Goal: Information Seeking & Learning: Learn about a topic

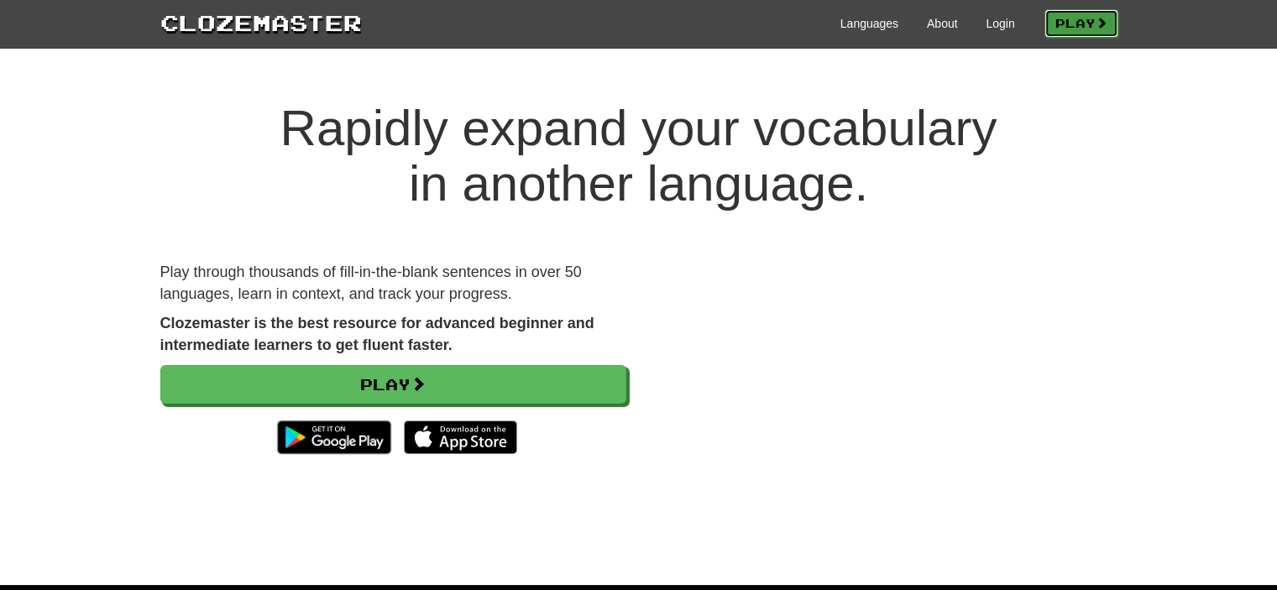
click at [1044, 22] on link "Play" at bounding box center [1081, 23] width 74 height 29
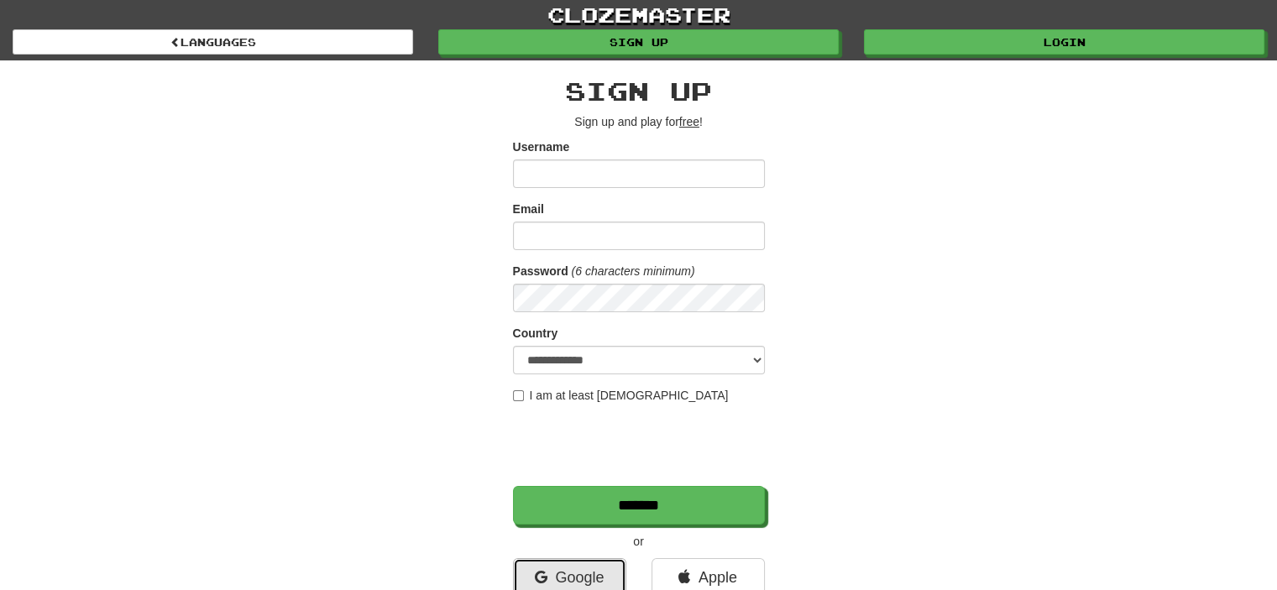
click at [564, 564] on link "Google" at bounding box center [569, 577] width 113 height 39
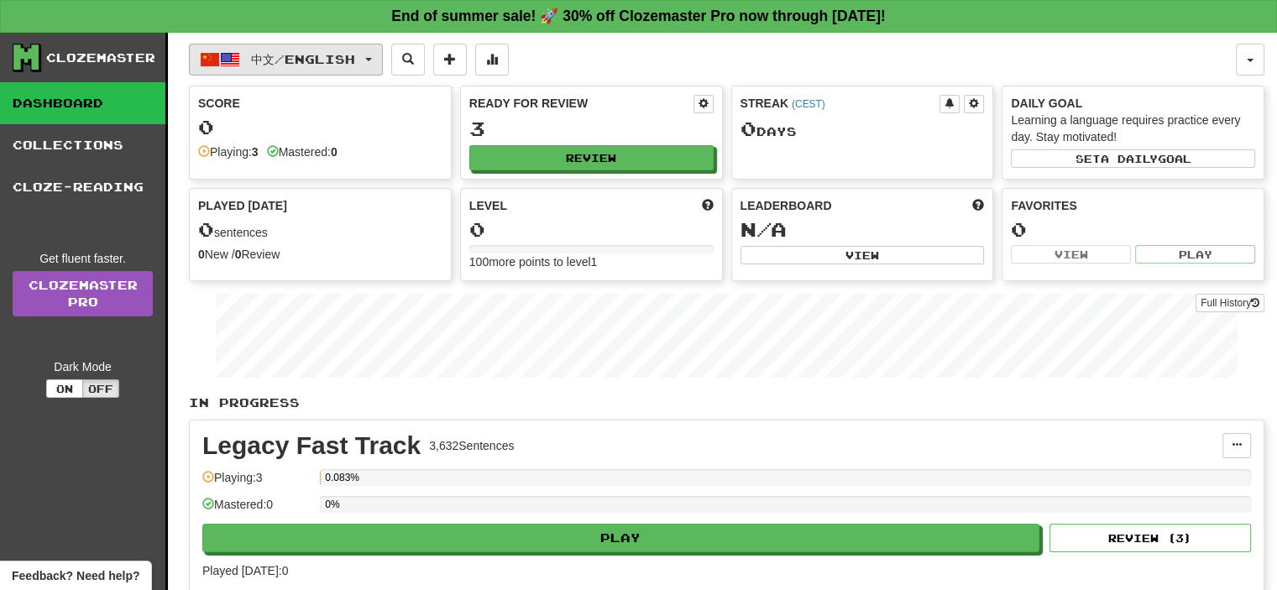
click at [280, 62] on span "中文 / English" at bounding box center [303, 59] width 104 height 14
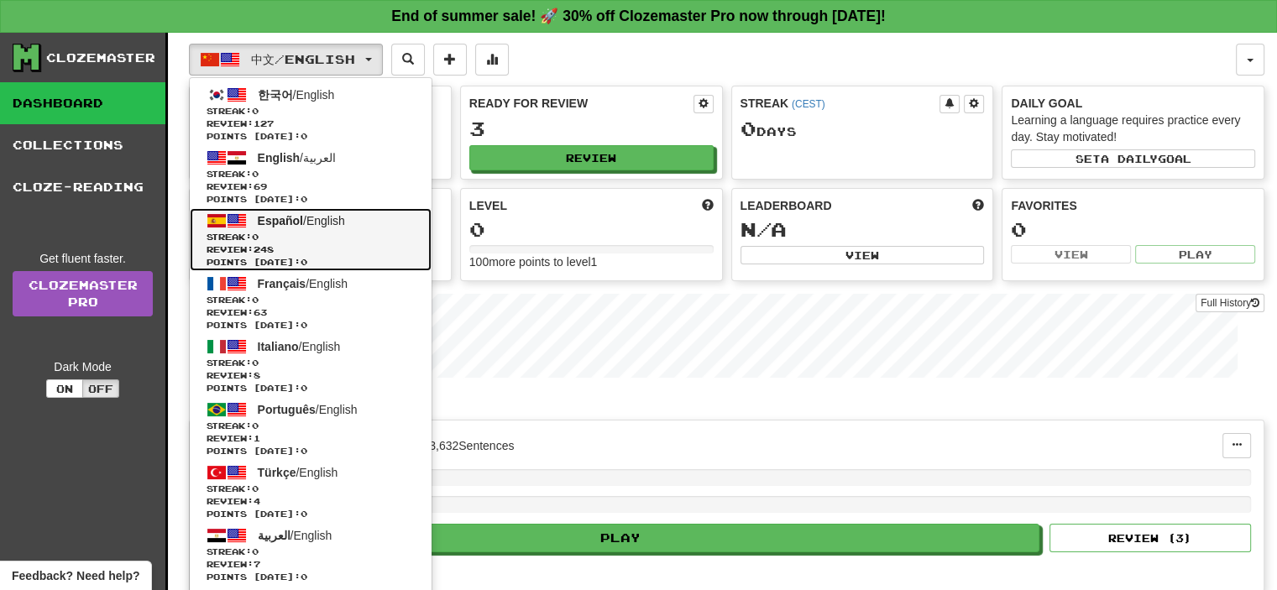
click at [264, 217] on span "Español" at bounding box center [280, 220] width 45 height 13
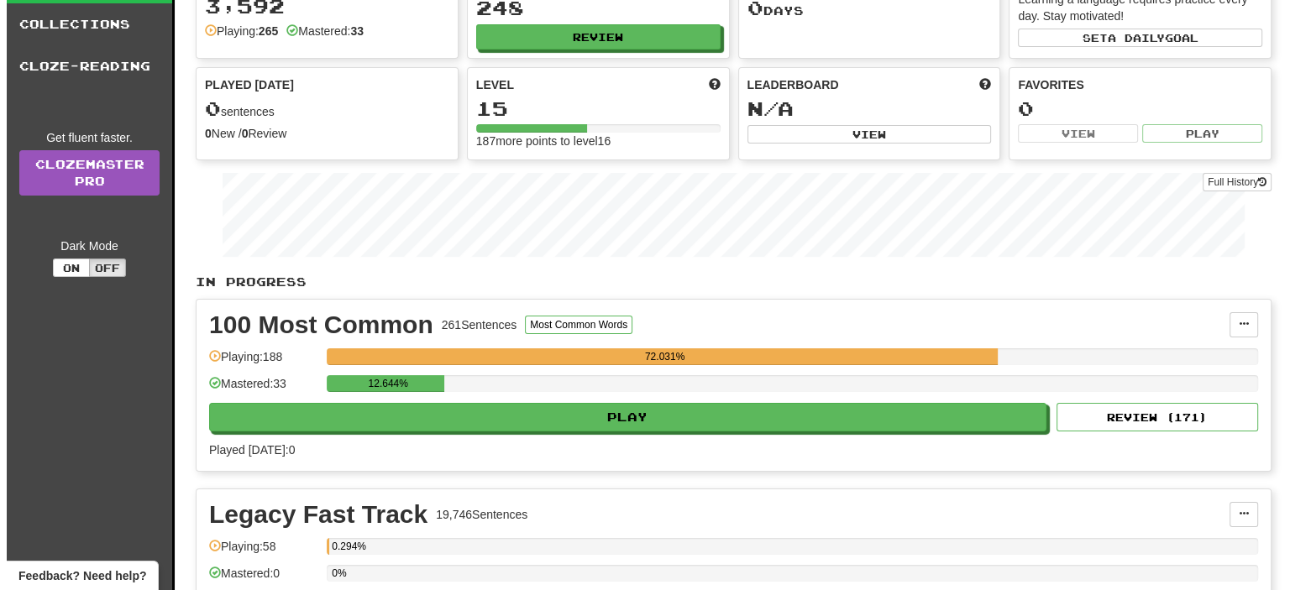
scroll to position [160, 0]
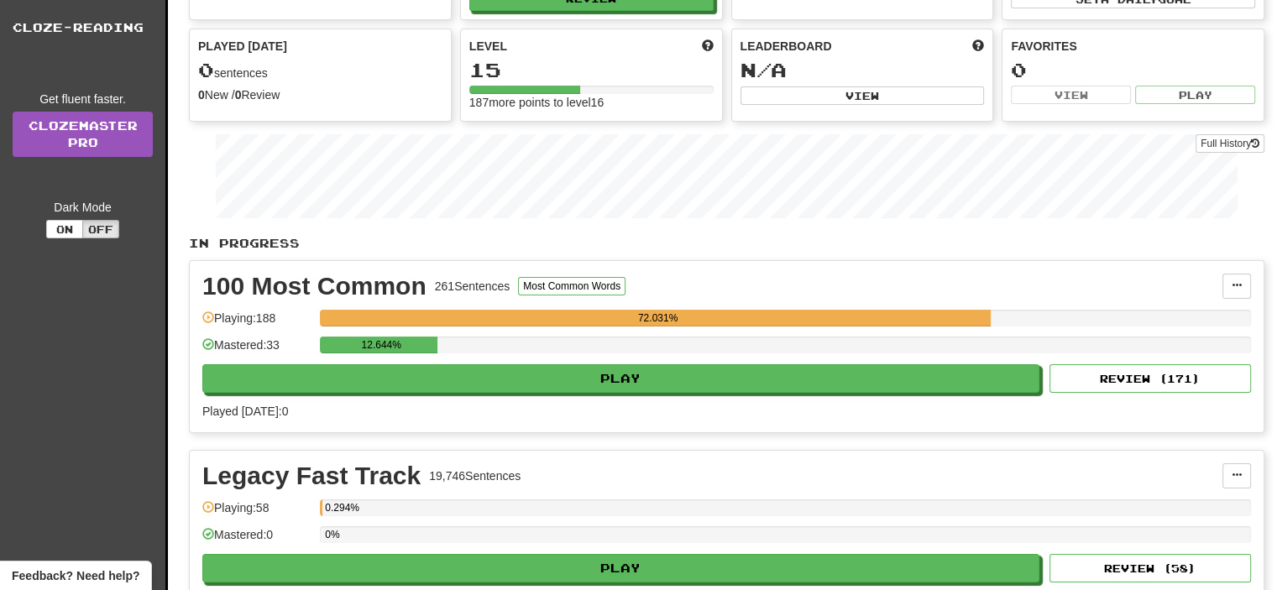
click at [526, 390] on div "100 Most Common 261 Sentences Most Common Words Manage Sentences Unpin from Das…" at bounding box center [727, 346] width 1074 height 171
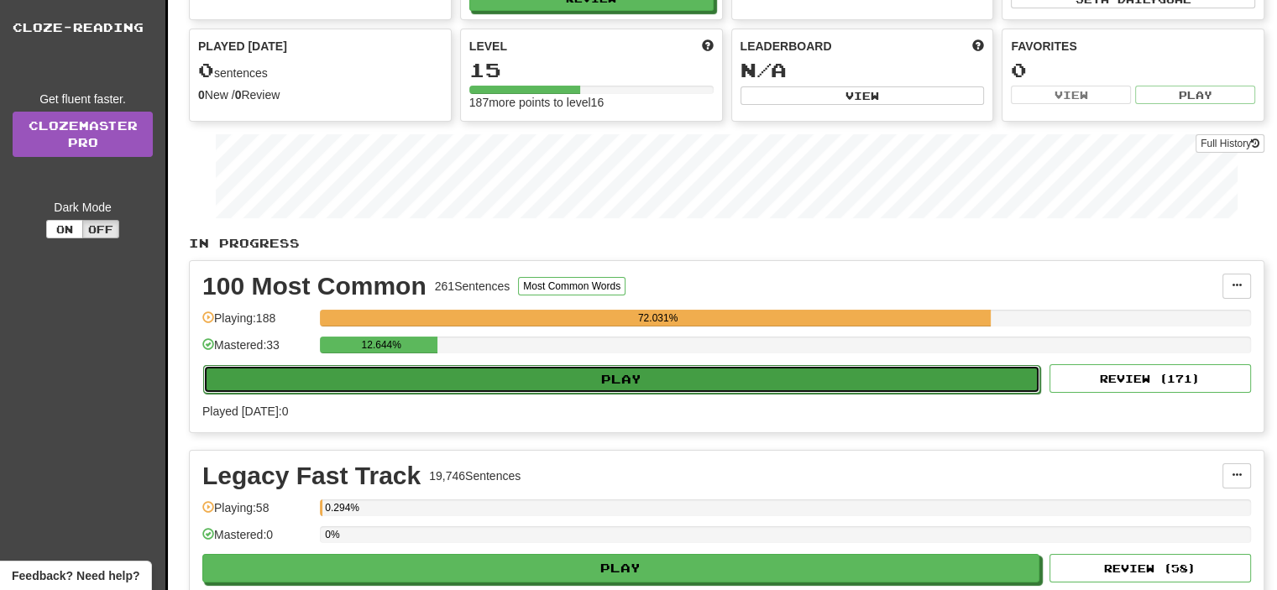
click at [554, 366] on button "Play" at bounding box center [621, 379] width 837 height 29
select select "**"
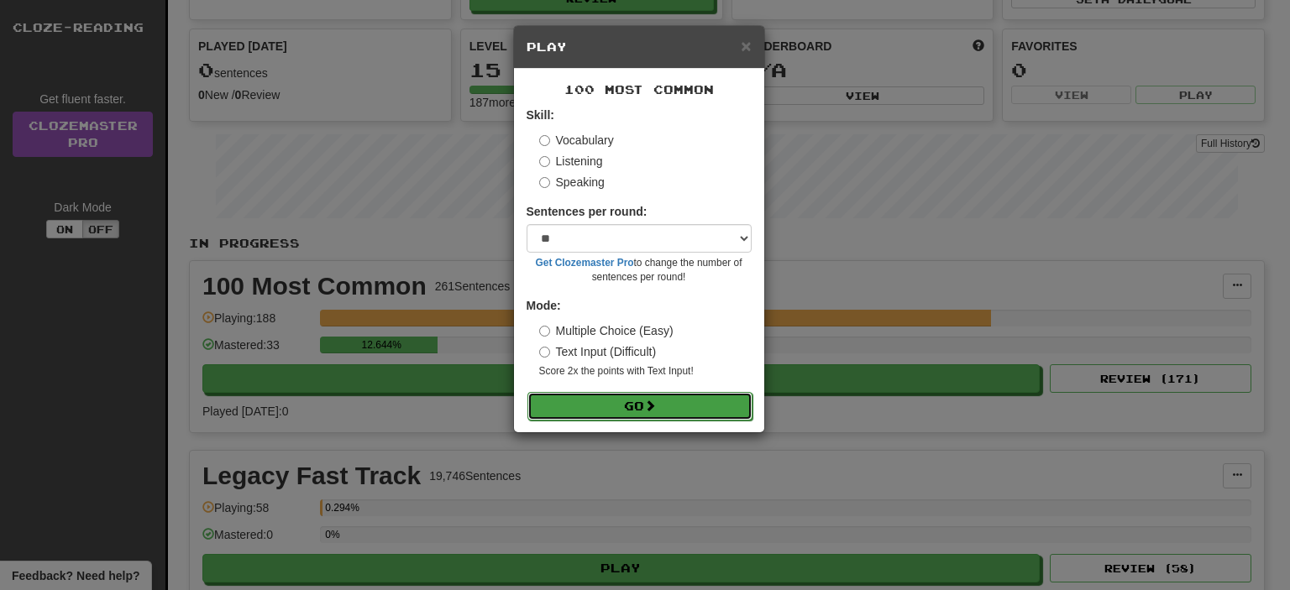
click at [630, 409] on button "Go" at bounding box center [639, 406] width 225 height 29
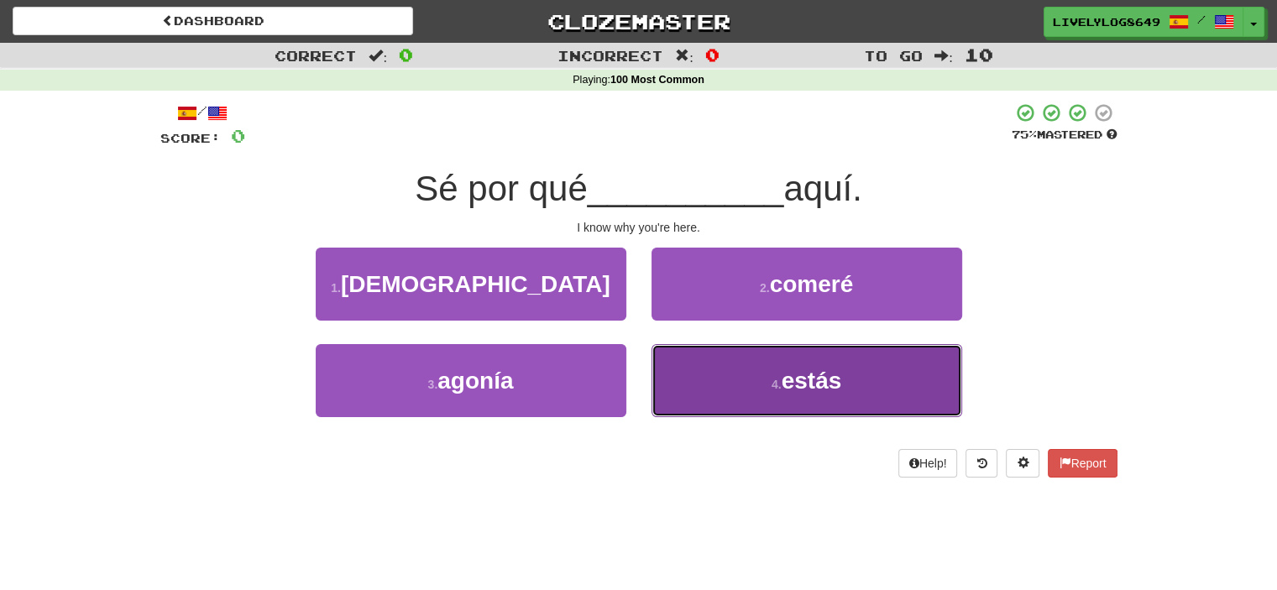
click at [833, 400] on button "4 . estás" at bounding box center [806, 380] width 311 height 73
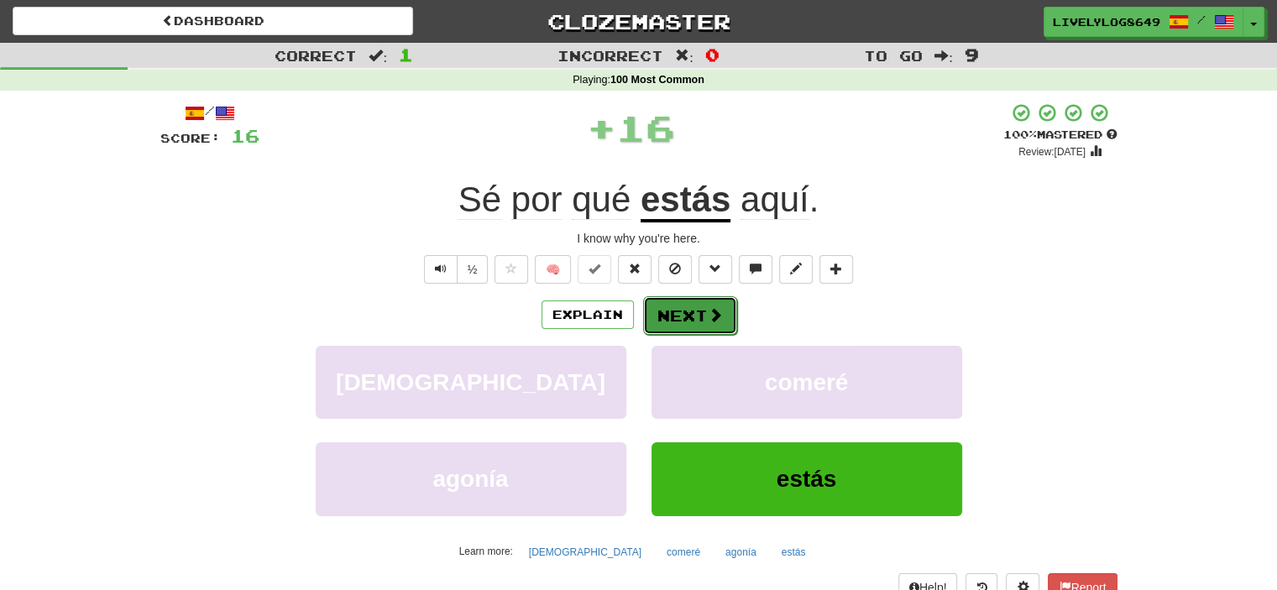
click at [687, 317] on button "Next" at bounding box center [690, 315] width 94 height 39
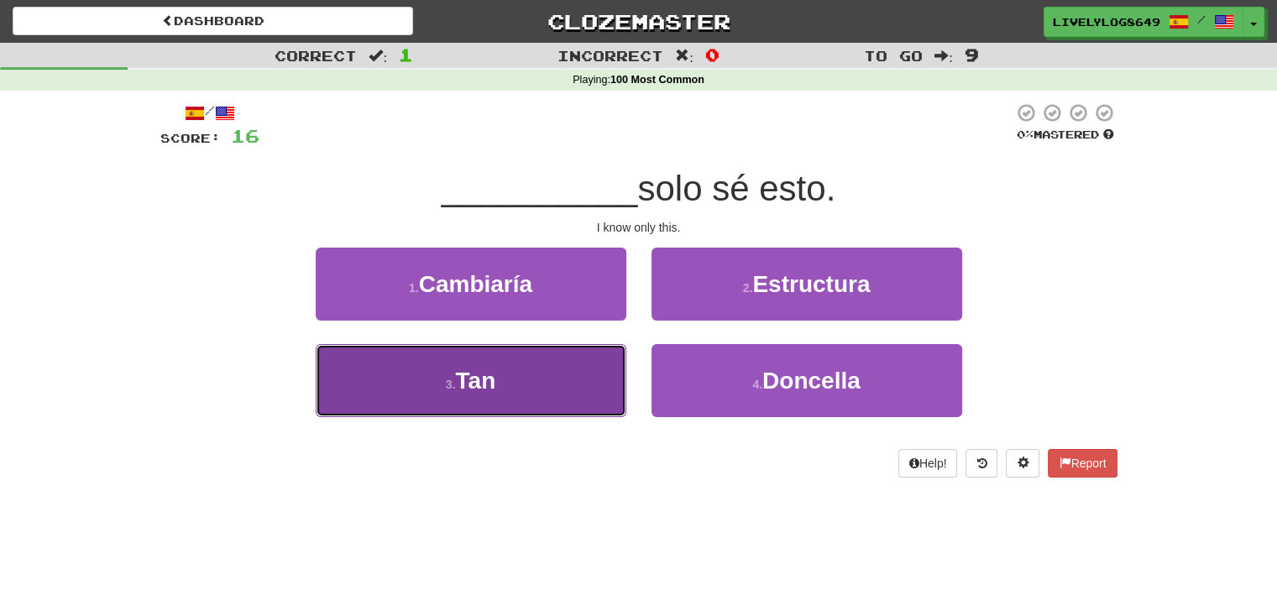
click at [546, 402] on button "3 . Tan" at bounding box center [471, 380] width 311 height 73
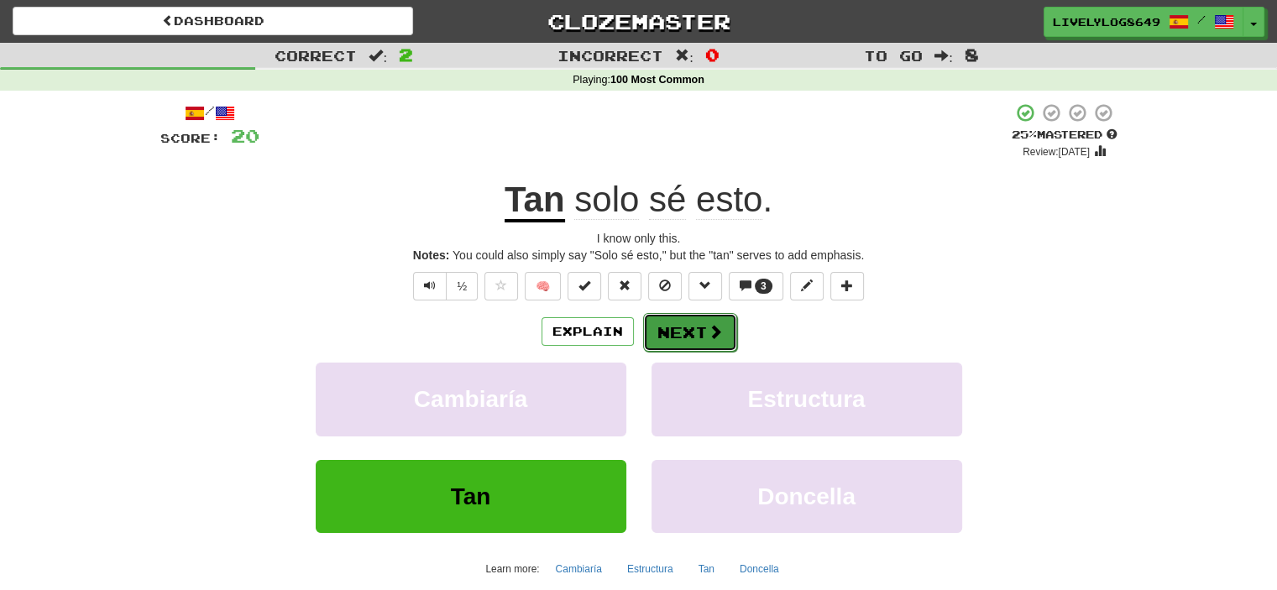
click at [660, 333] on button "Next" at bounding box center [690, 332] width 94 height 39
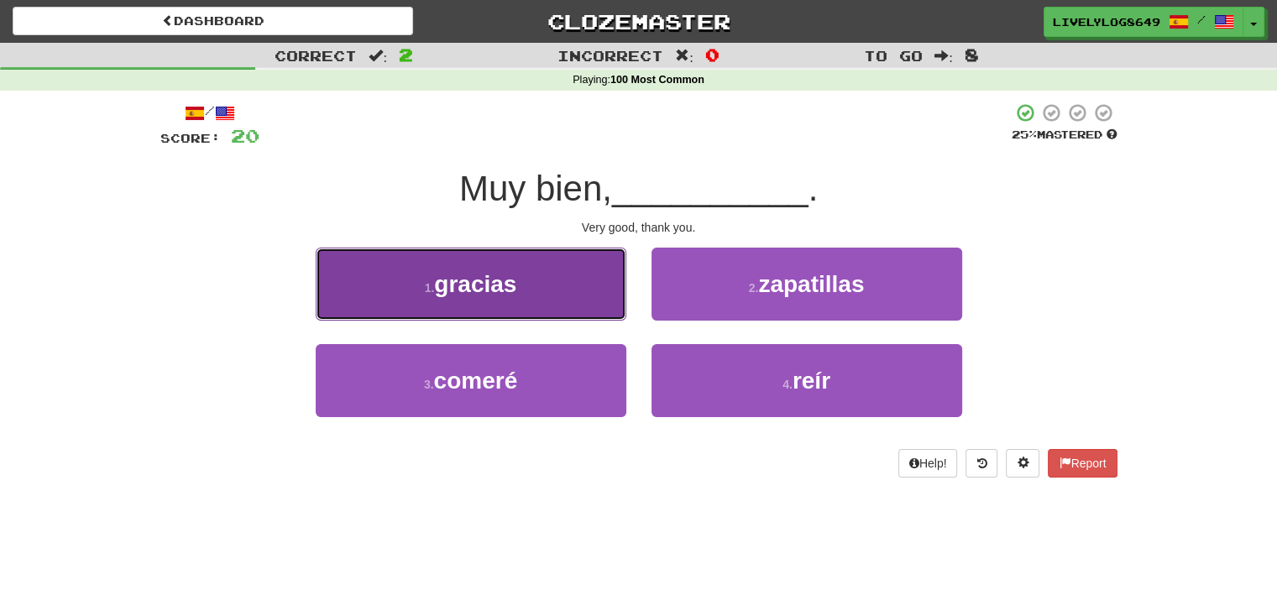
click at [515, 285] on span "gracias" at bounding box center [475, 284] width 82 height 26
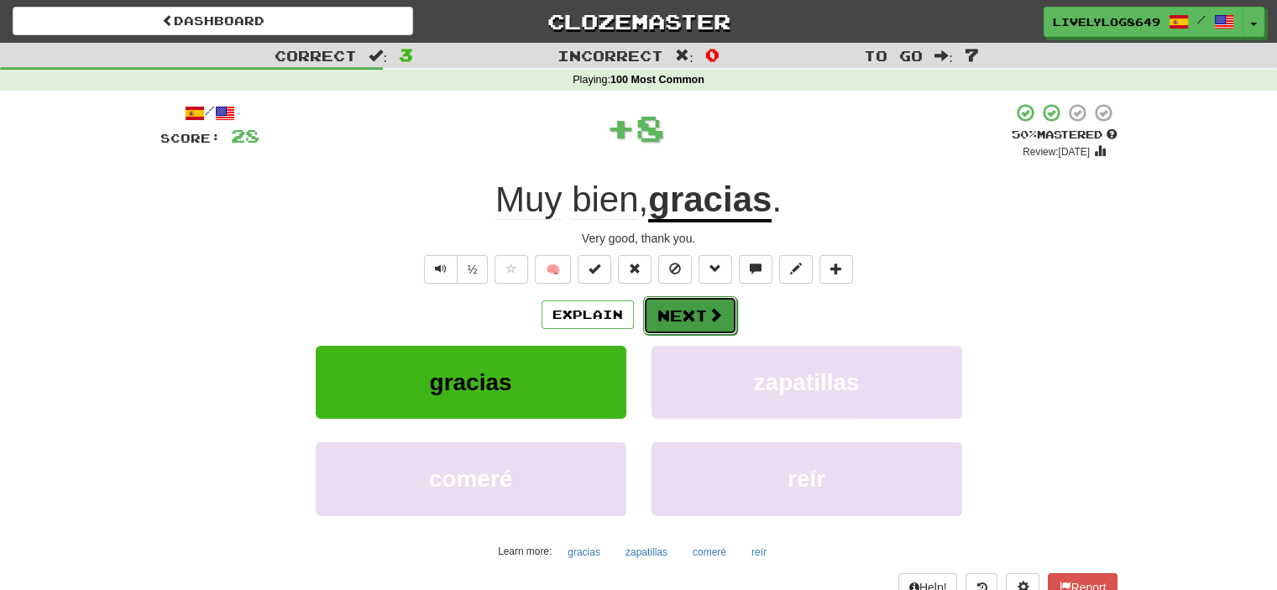
click at [686, 308] on button "Next" at bounding box center [690, 315] width 94 height 39
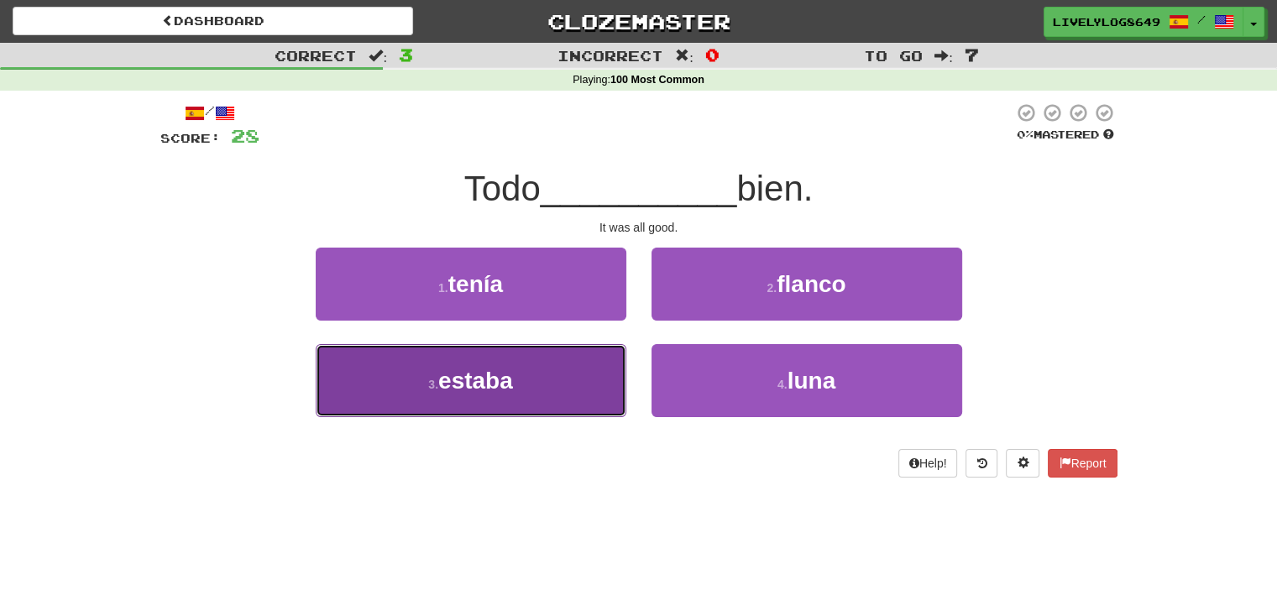
click at [500, 369] on span "estaba" at bounding box center [475, 381] width 75 height 26
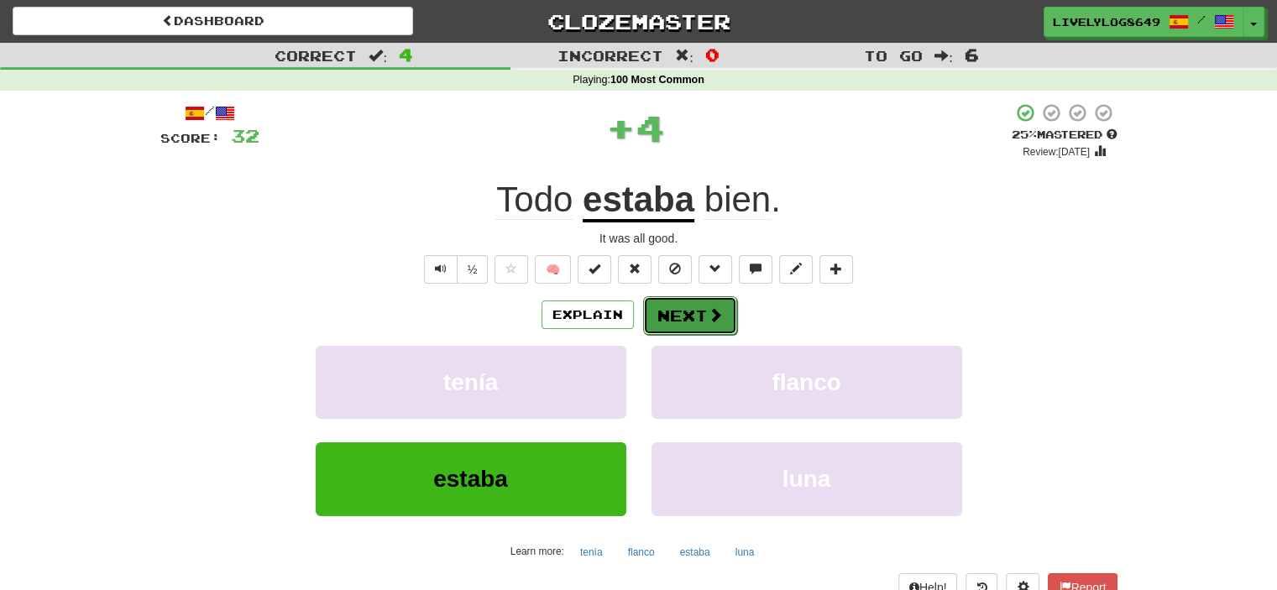
click at [708, 308] on span at bounding box center [715, 314] width 15 height 15
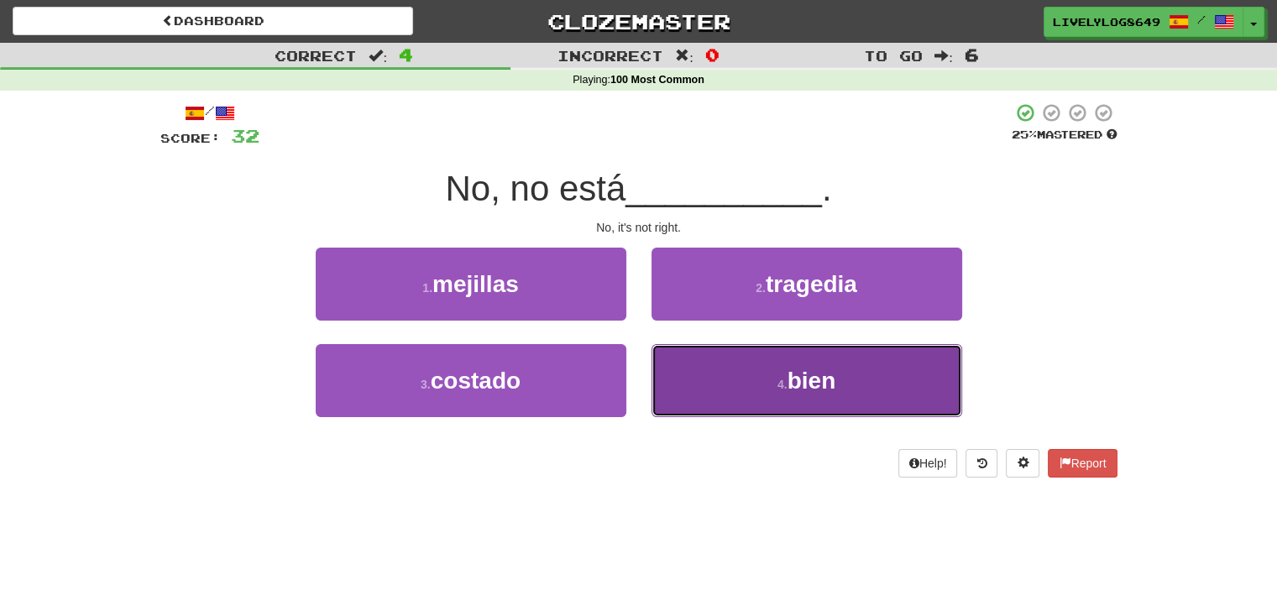
click at [735, 395] on button "4 . bien" at bounding box center [806, 380] width 311 height 73
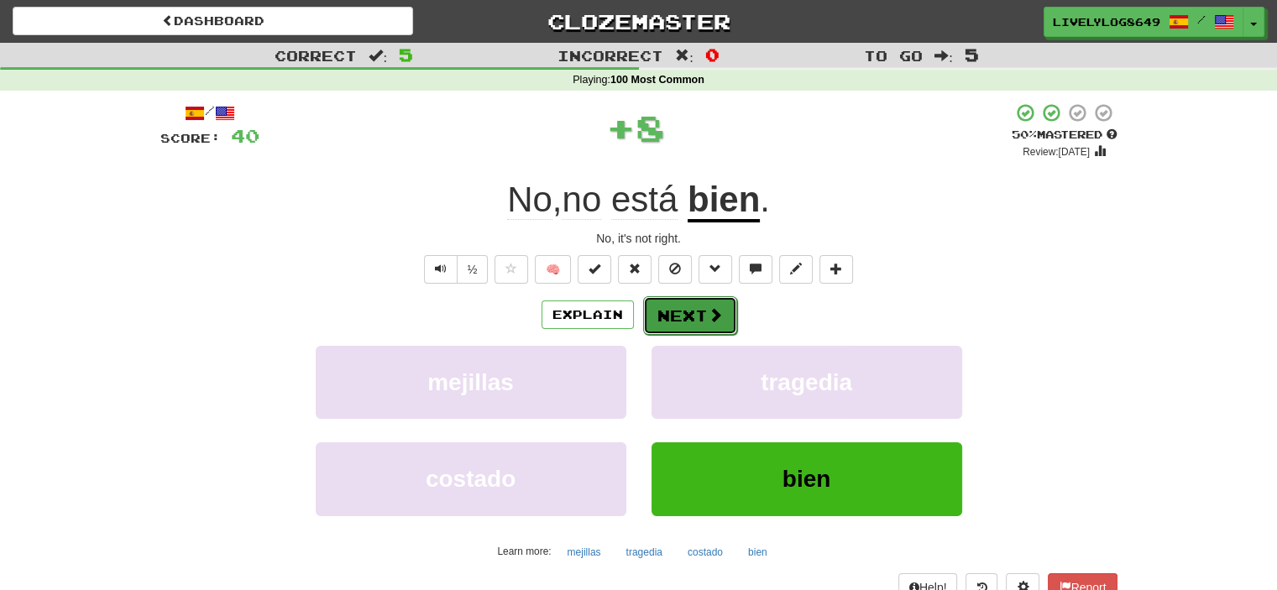
click at [663, 315] on button "Next" at bounding box center [690, 315] width 94 height 39
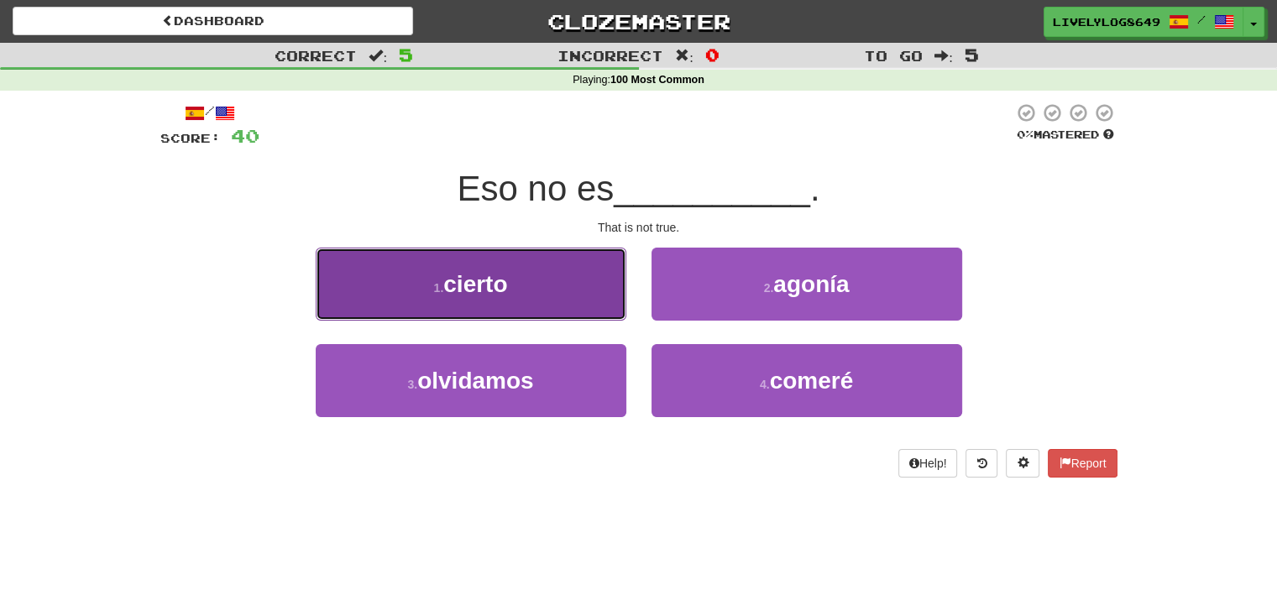
click at [562, 286] on button "1 . cierto" at bounding box center [471, 284] width 311 height 73
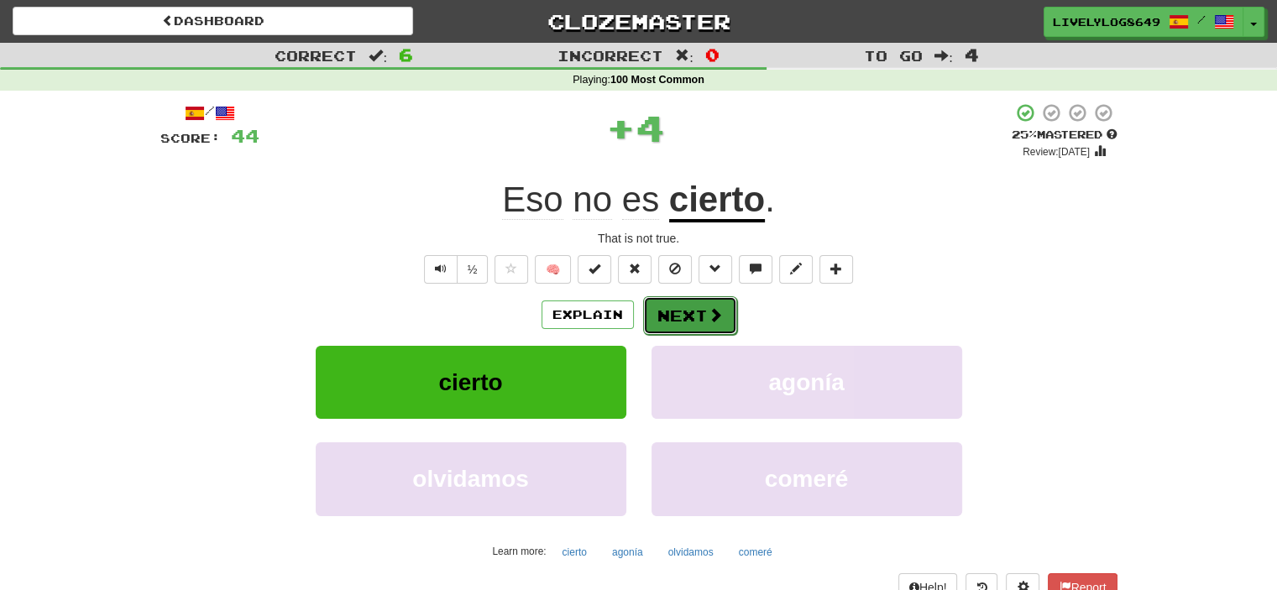
click at [714, 325] on button "Next" at bounding box center [690, 315] width 94 height 39
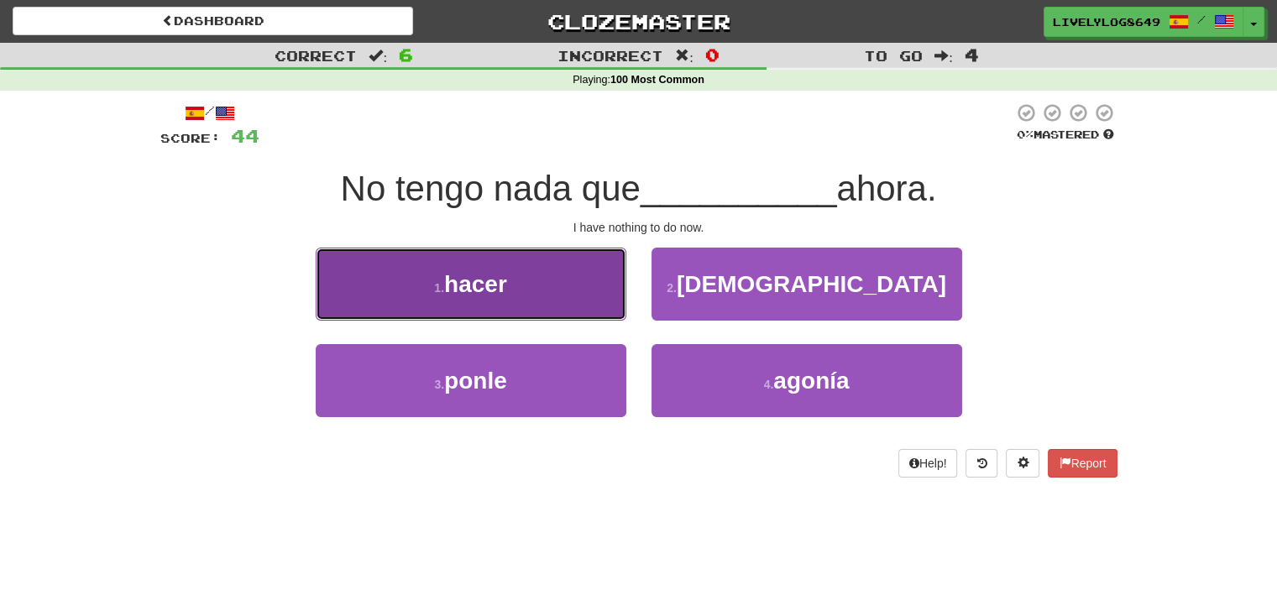
click at [527, 308] on button "1 . hacer" at bounding box center [471, 284] width 311 height 73
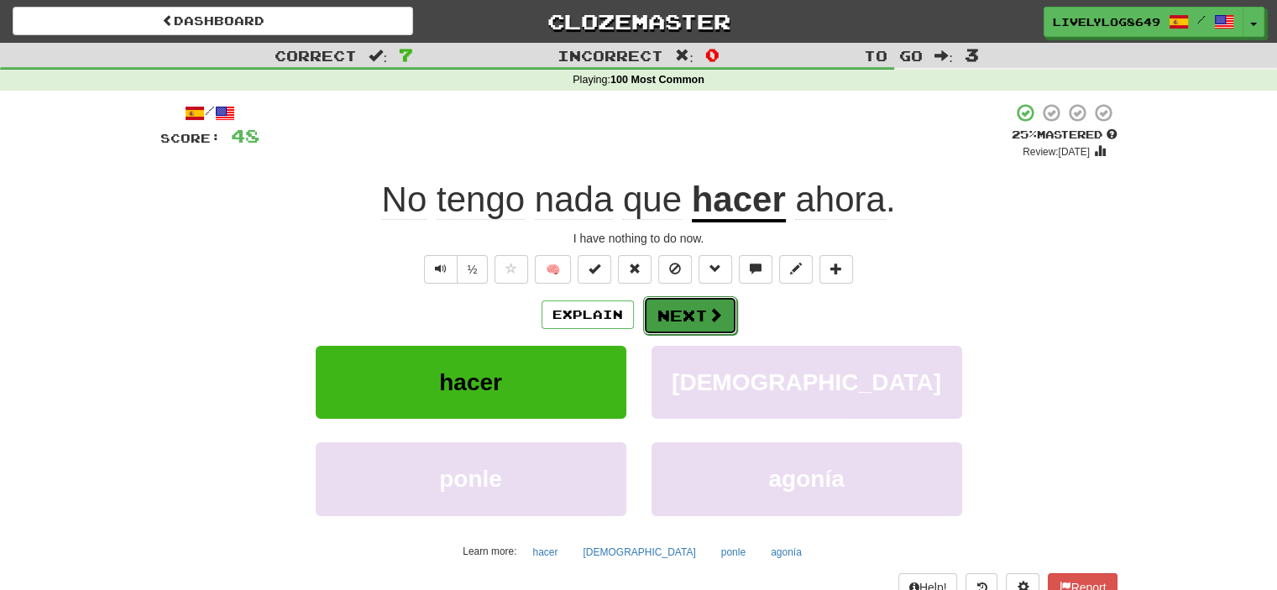
click at [697, 315] on button "Next" at bounding box center [690, 315] width 94 height 39
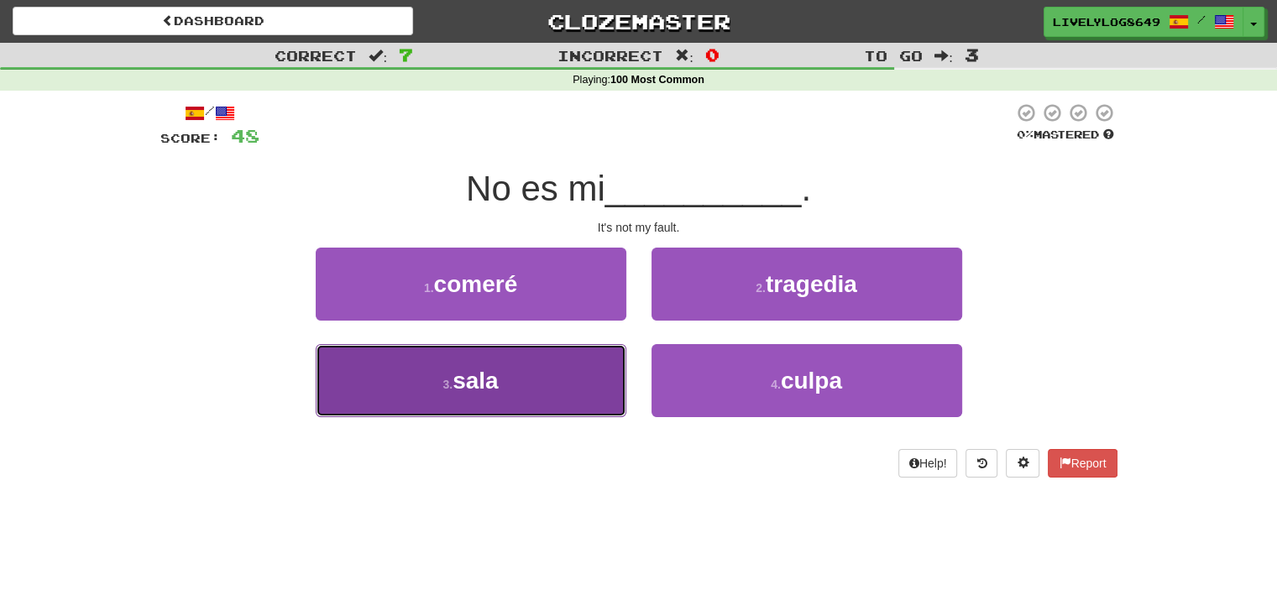
click at [517, 369] on button "3 . sala" at bounding box center [471, 380] width 311 height 73
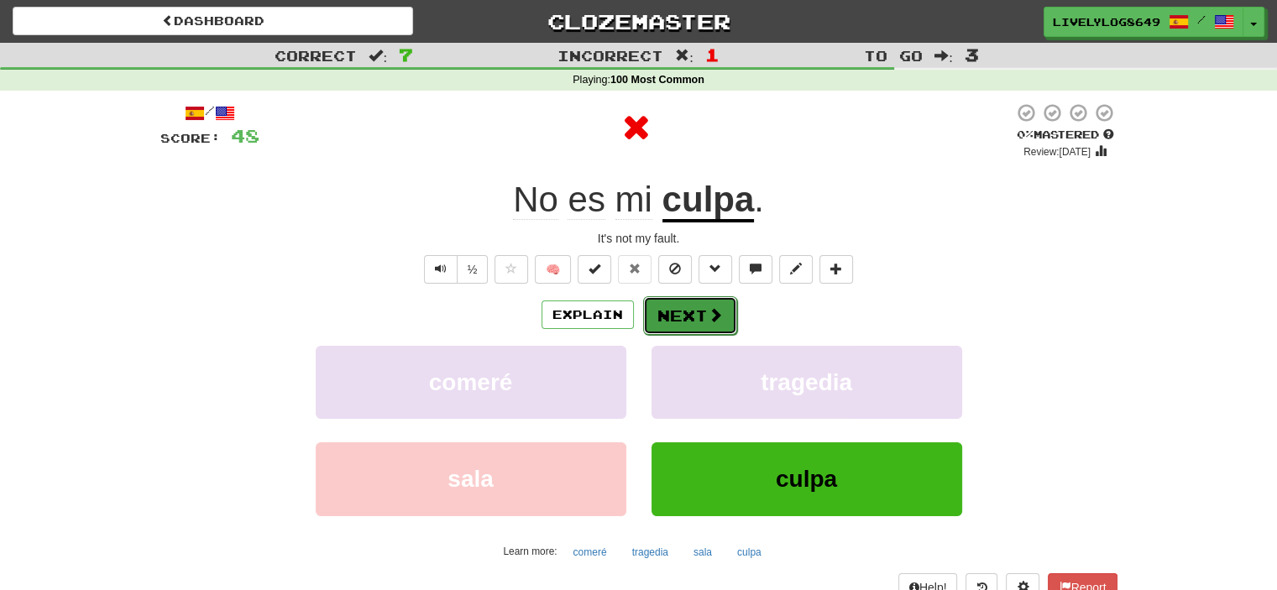
click at [682, 315] on button "Next" at bounding box center [690, 315] width 94 height 39
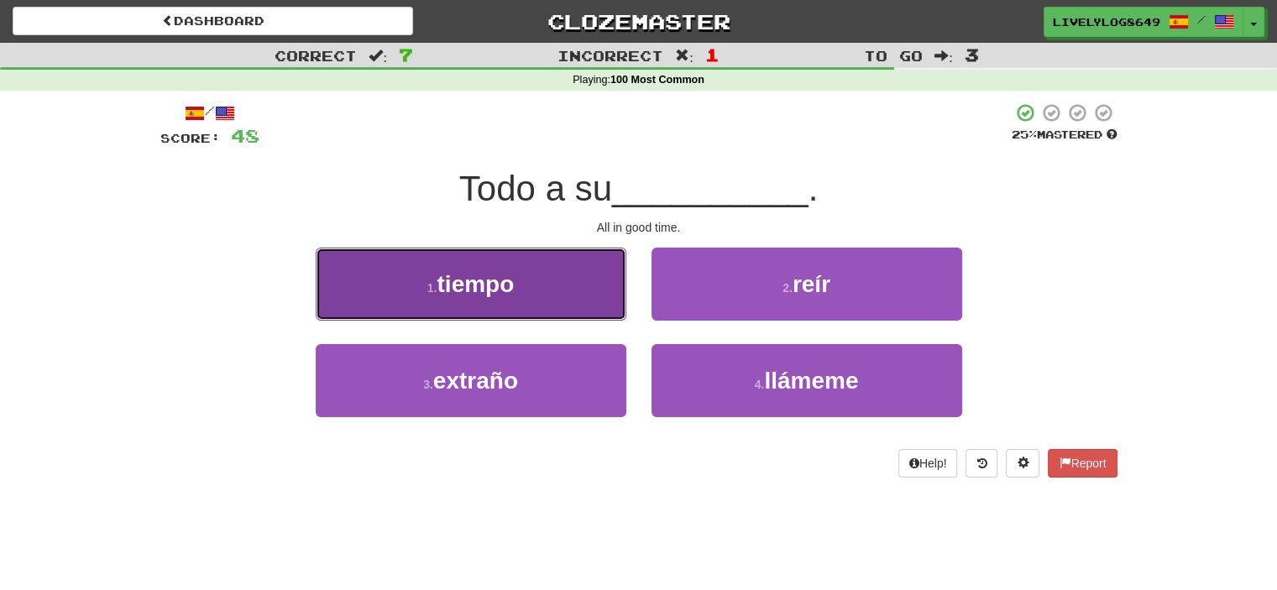
click at [562, 291] on button "1 . tiempo" at bounding box center [471, 284] width 311 height 73
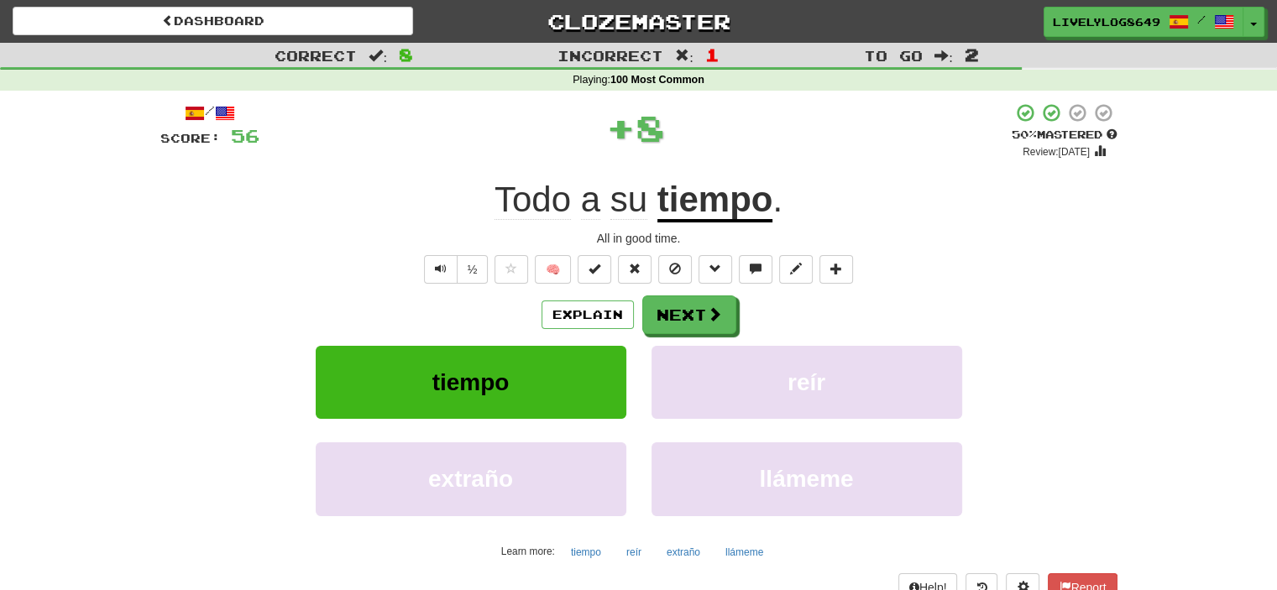
click at [692, 334] on div "Explain Next tiempo reír extraño llámeme Learn more: tiempo reír extraño llámeme" at bounding box center [638, 430] width 957 height 269
click at [695, 314] on button "Next" at bounding box center [690, 315] width 94 height 39
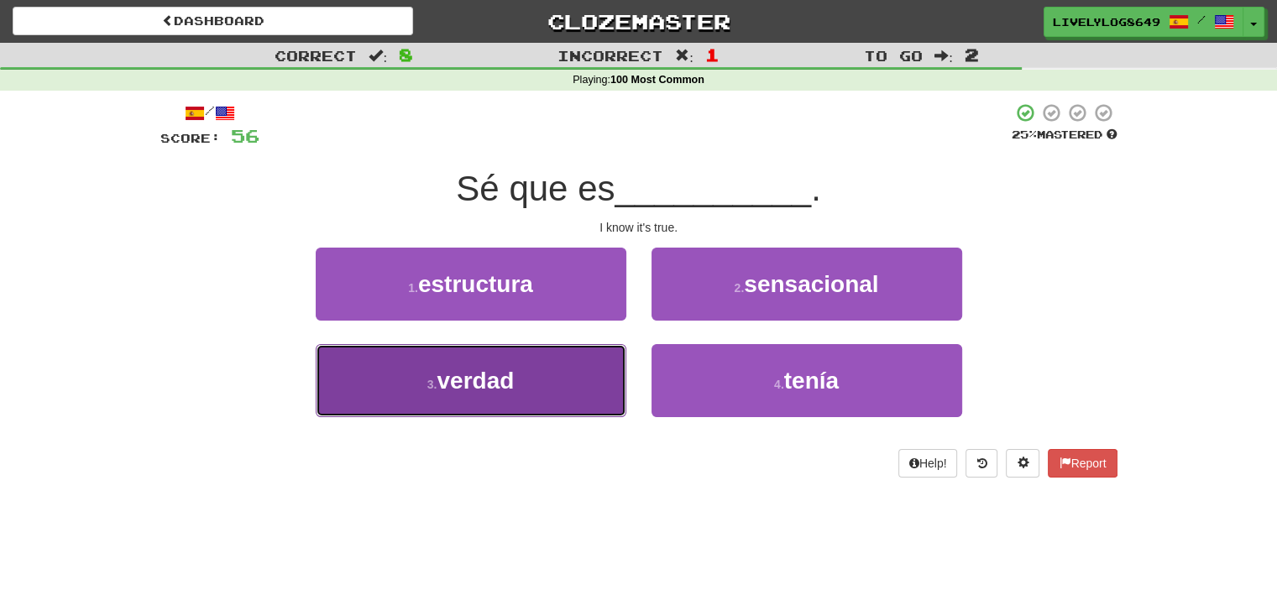
click at [533, 380] on button "3 . verdad" at bounding box center [471, 380] width 311 height 73
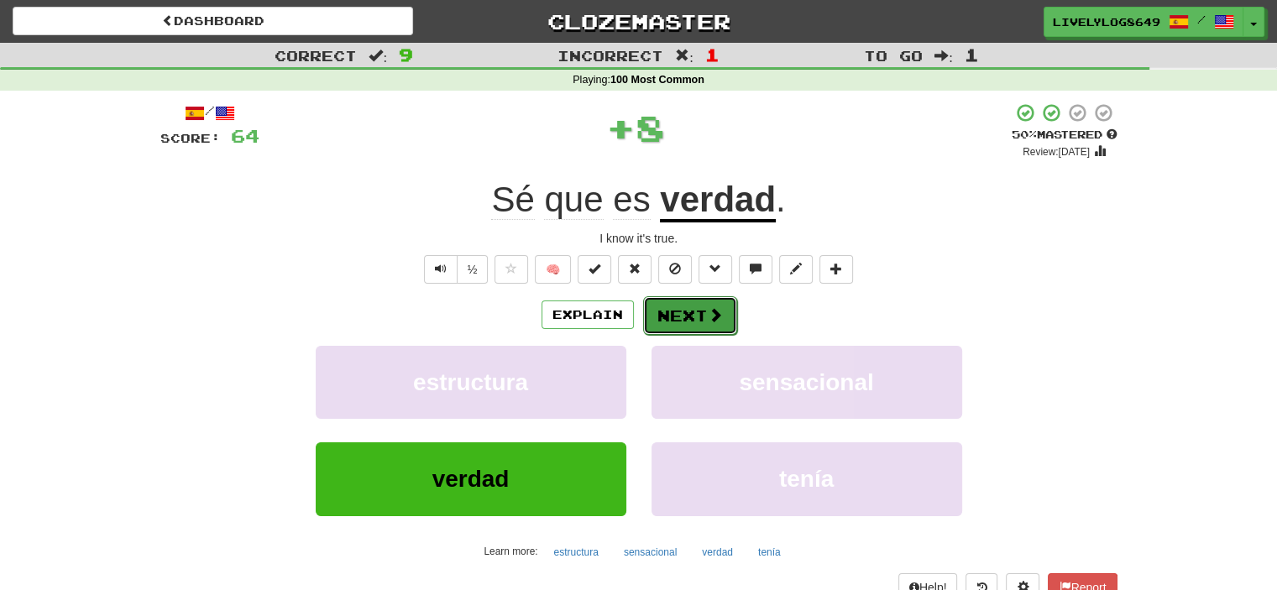
click at [666, 318] on button "Next" at bounding box center [690, 315] width 94 height 39
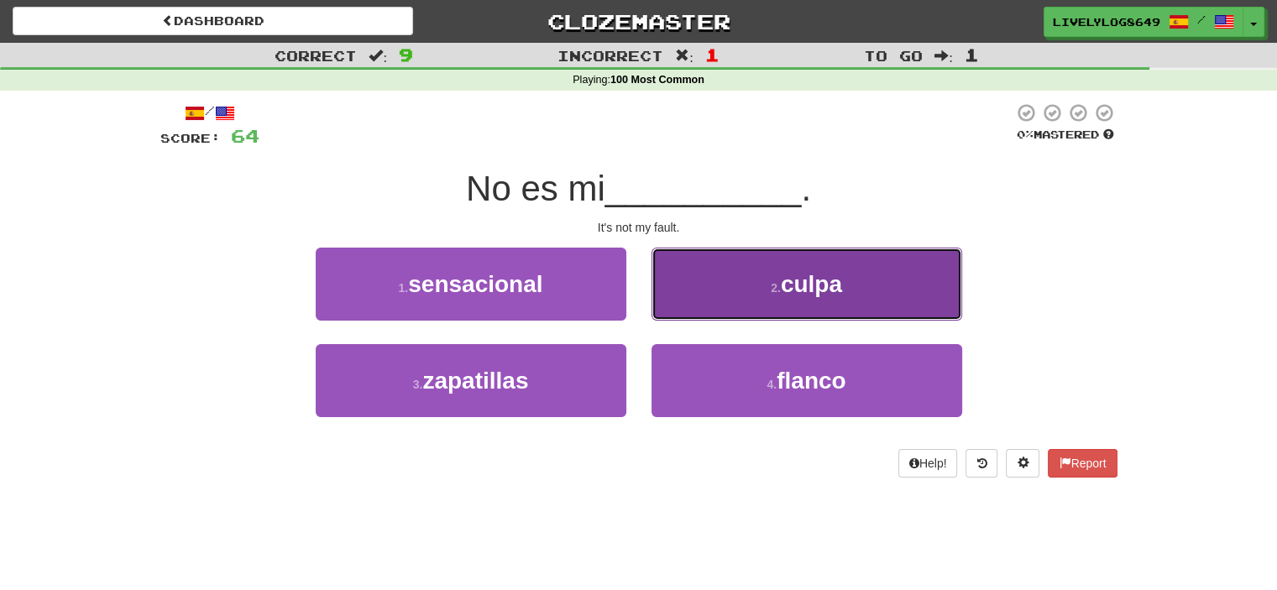
click at [693, 302] on button "2 . culpa" at bounding box center [806, 284] width 311 height 73
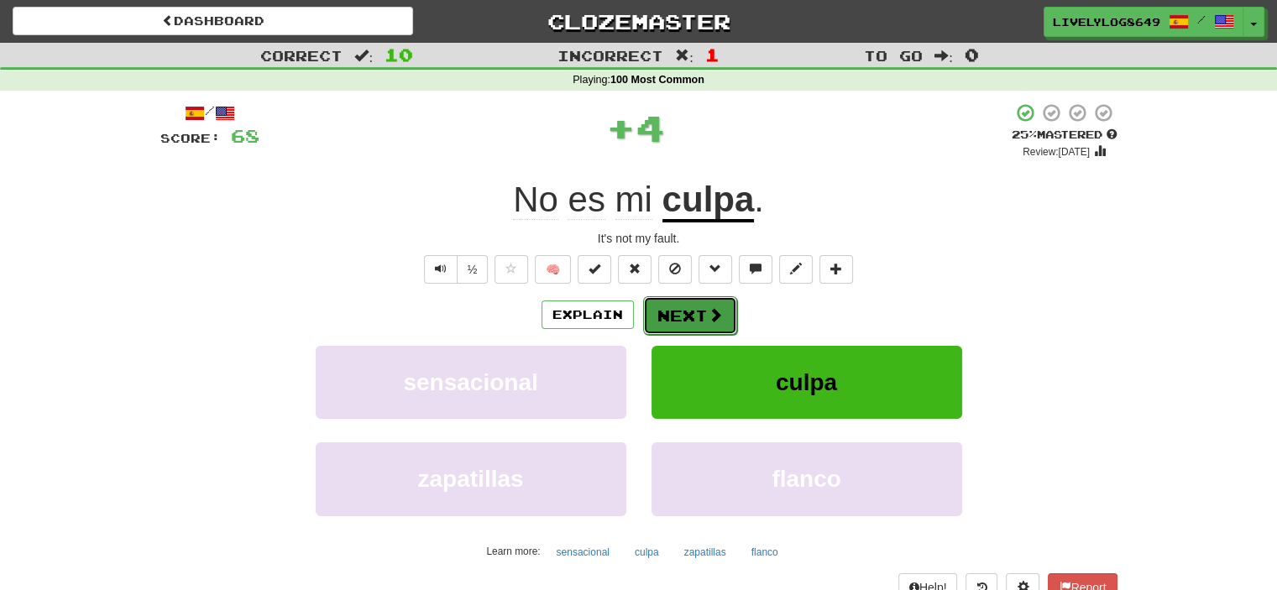
click at [667, 317] on button "Next" at bounding box center [690, 315] width 94 height 39
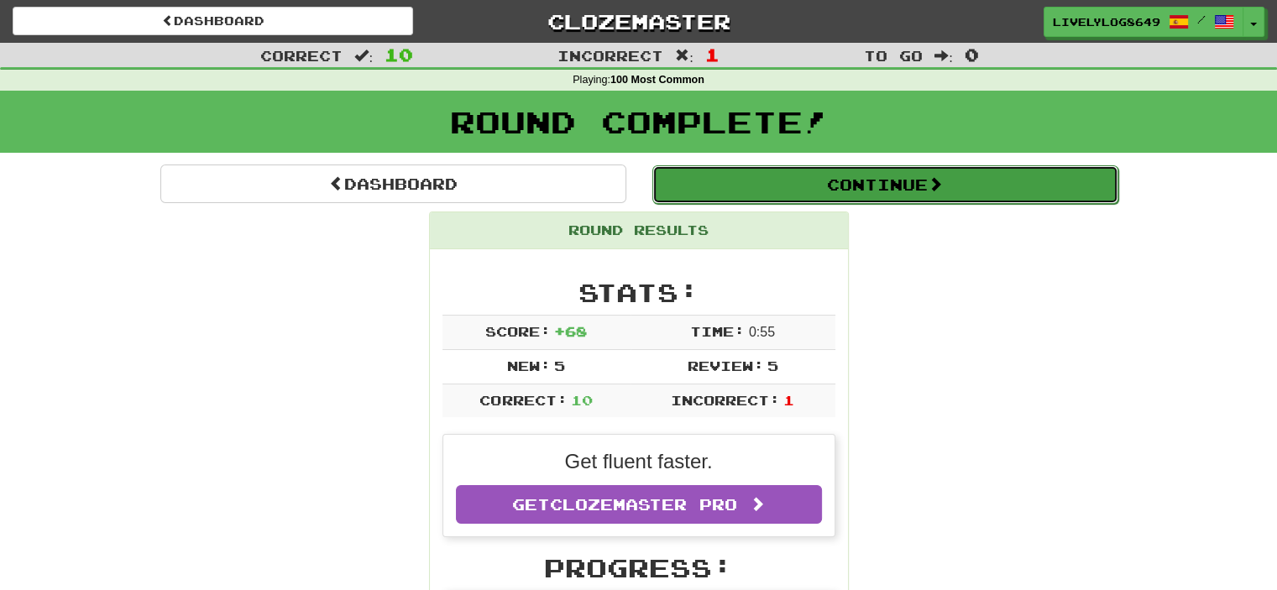
click at [702, 189] on button "Continue" at bounding box center [885, 184] width 466 height 39
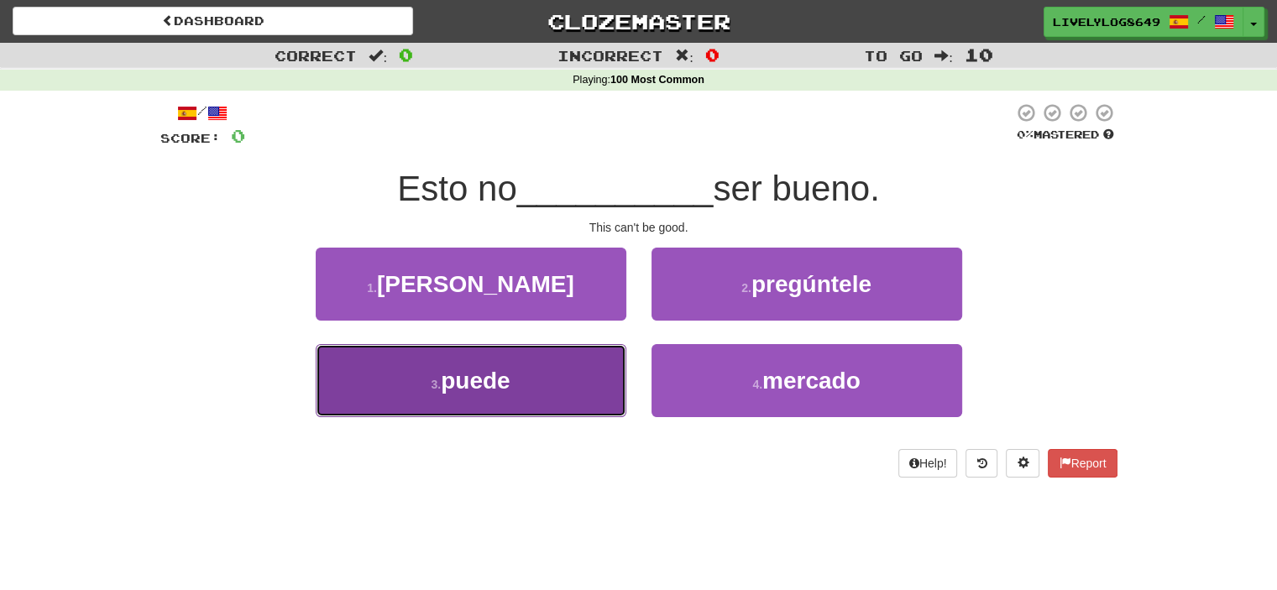
click at [504, 369] on span "puede" at bounding box center [475, 381] width 69 height 26
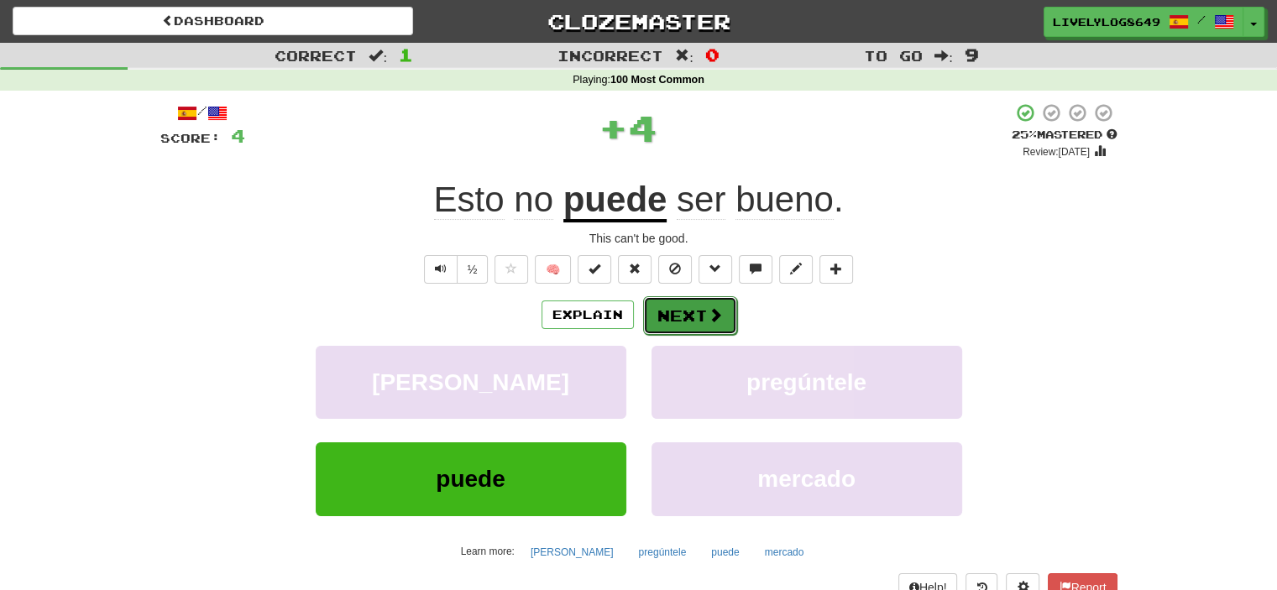
click at [678, 318] on button "Next" at bounding box center [690, 315] width 94 height 39
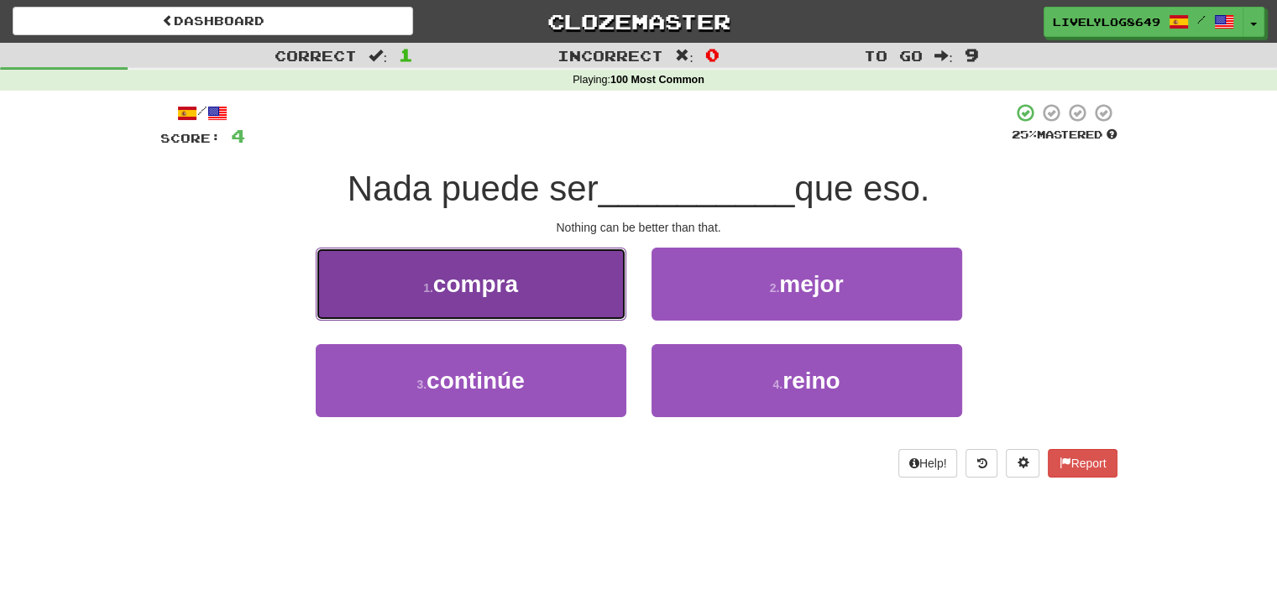
click at [507, 278] on span "compra" at bounding box center [475, 284] width 85 height 26
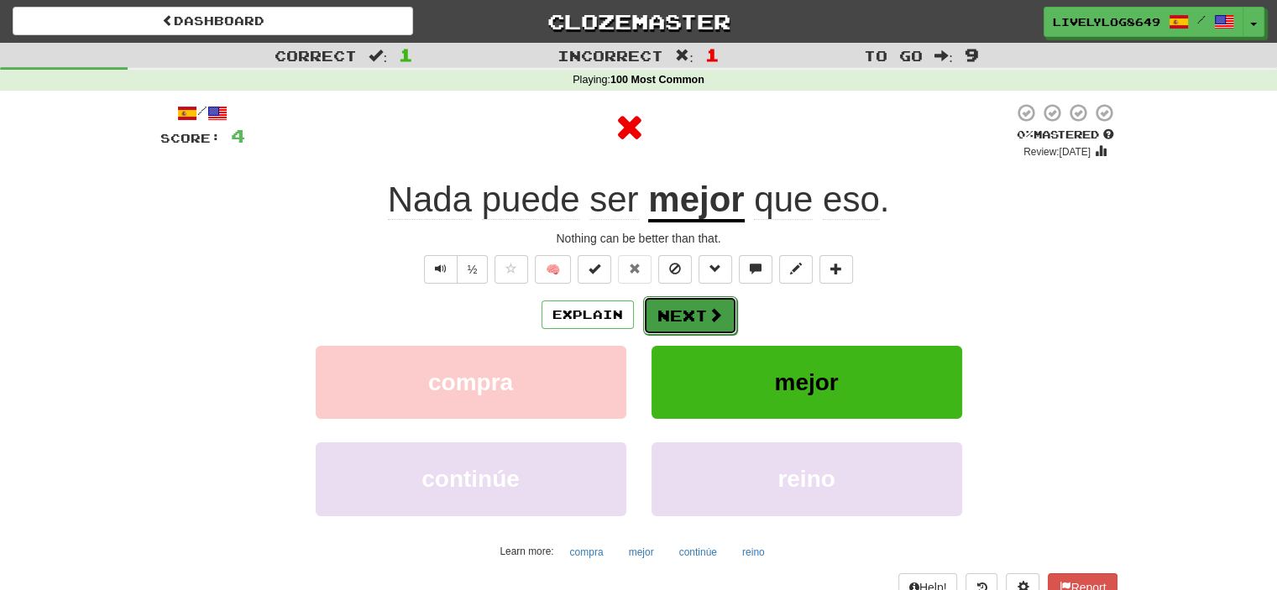
click at [709, 325] on button "Next" at bounding box center [690, 315] width 94 height 39
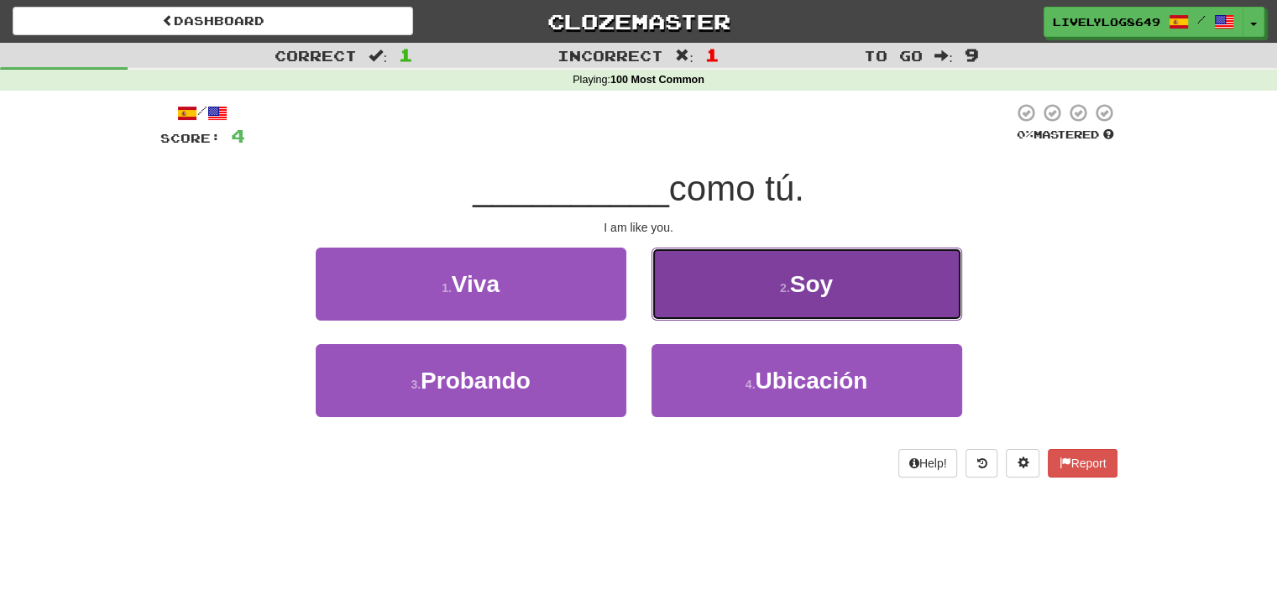
click at [705, 282] on button "2 . Soy" at bounding box center [806, 284] width 311 height 73
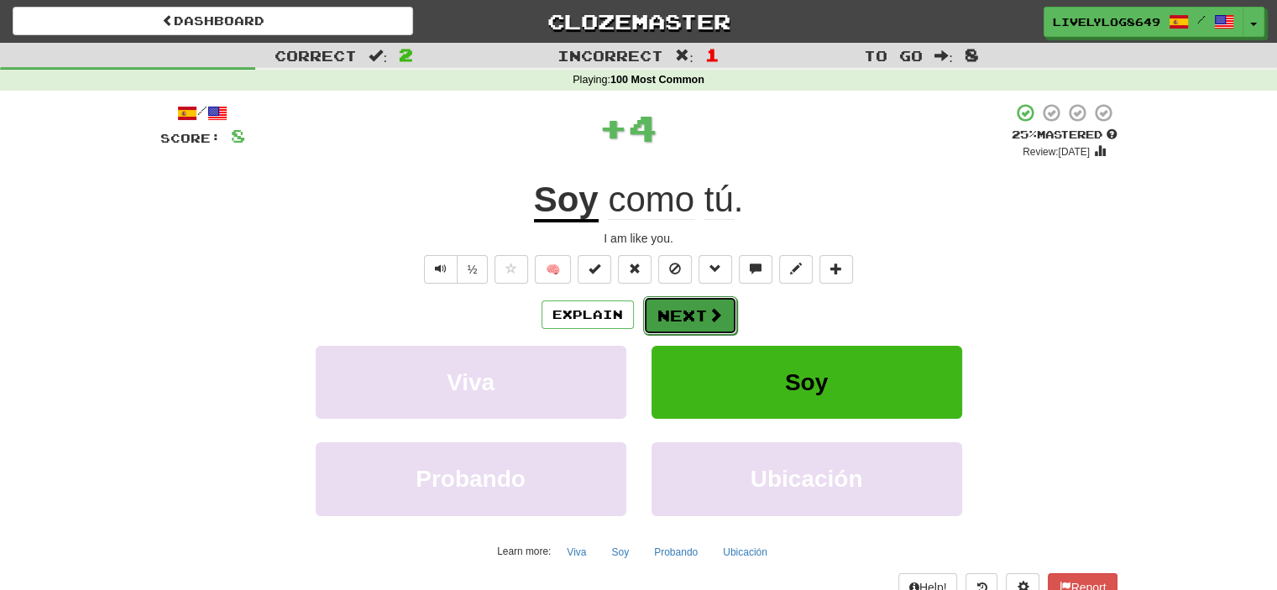
click at [669, 318] on button "Next" at bounding box center [690, 315] width 94 height 39
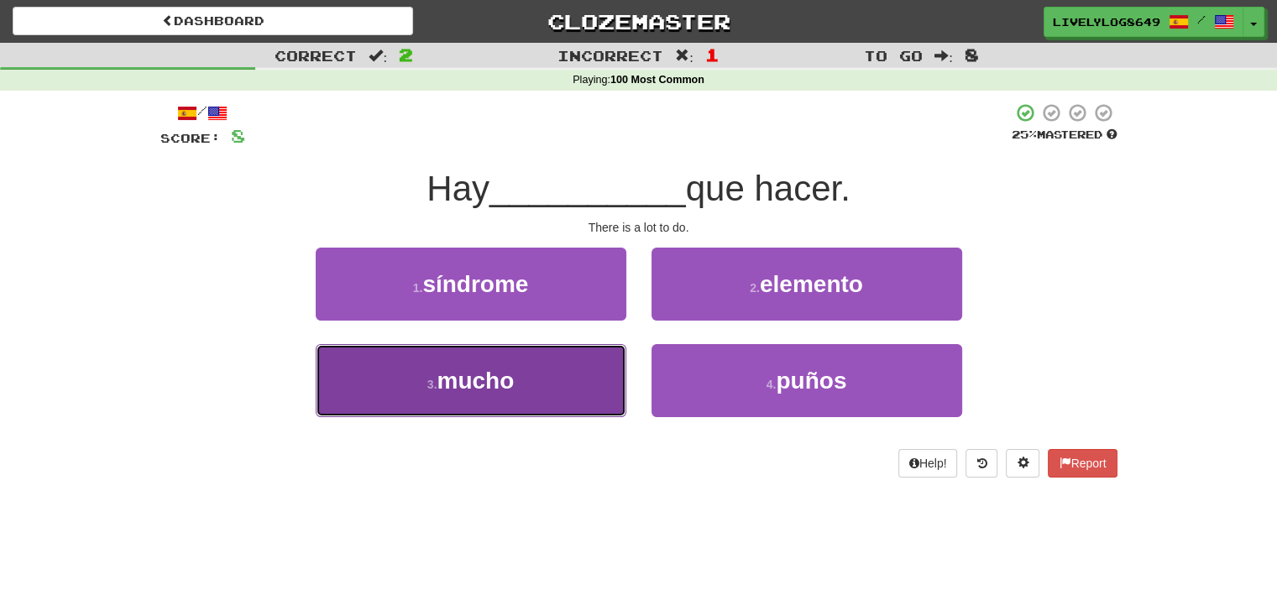
click at [514, 415] on button "3 . mucho" at bounding box center [471, 380] width 311 height 73
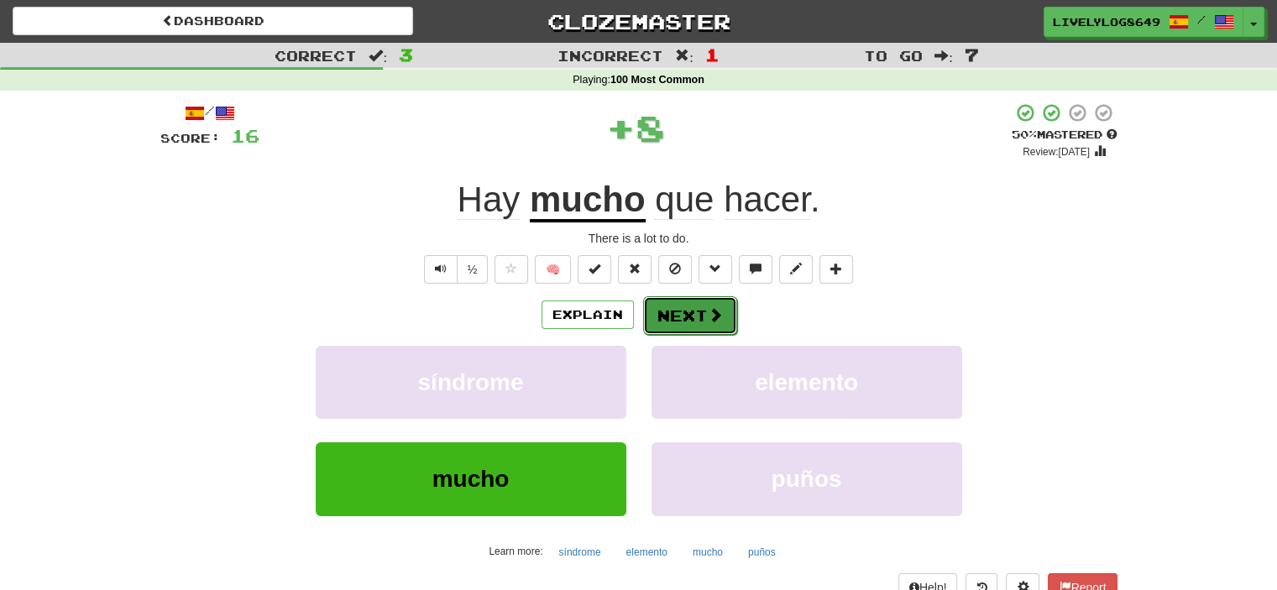
click at [672, 310] on button "Next" at bounding box center [690, 315] width 94 height 39
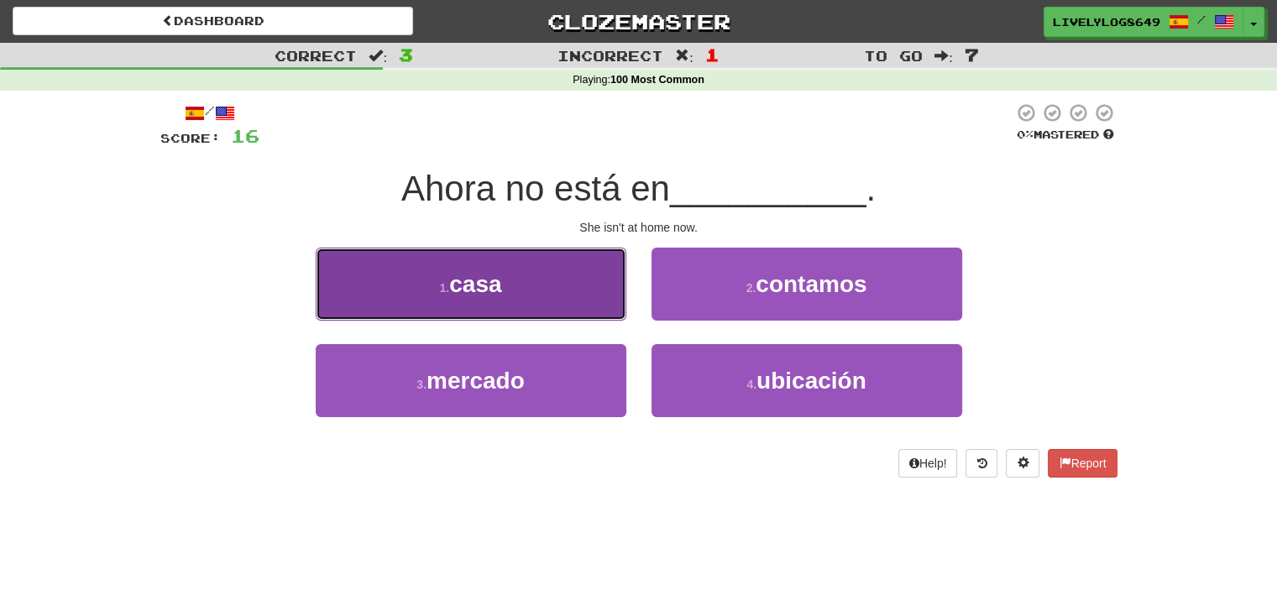
click at [538, 291] on button "1 . casa" at bounding box center [471, 284] width 311 height 73
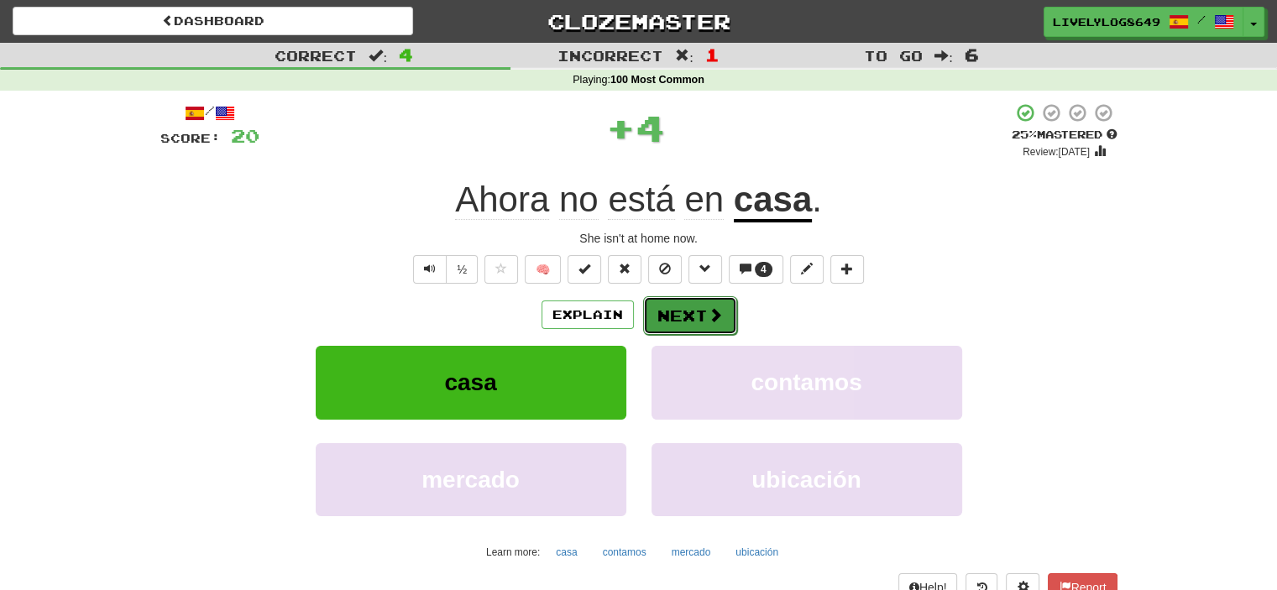
click at [668, 301] on button "Next" at bounding box center [690, 315] width 94 height 39
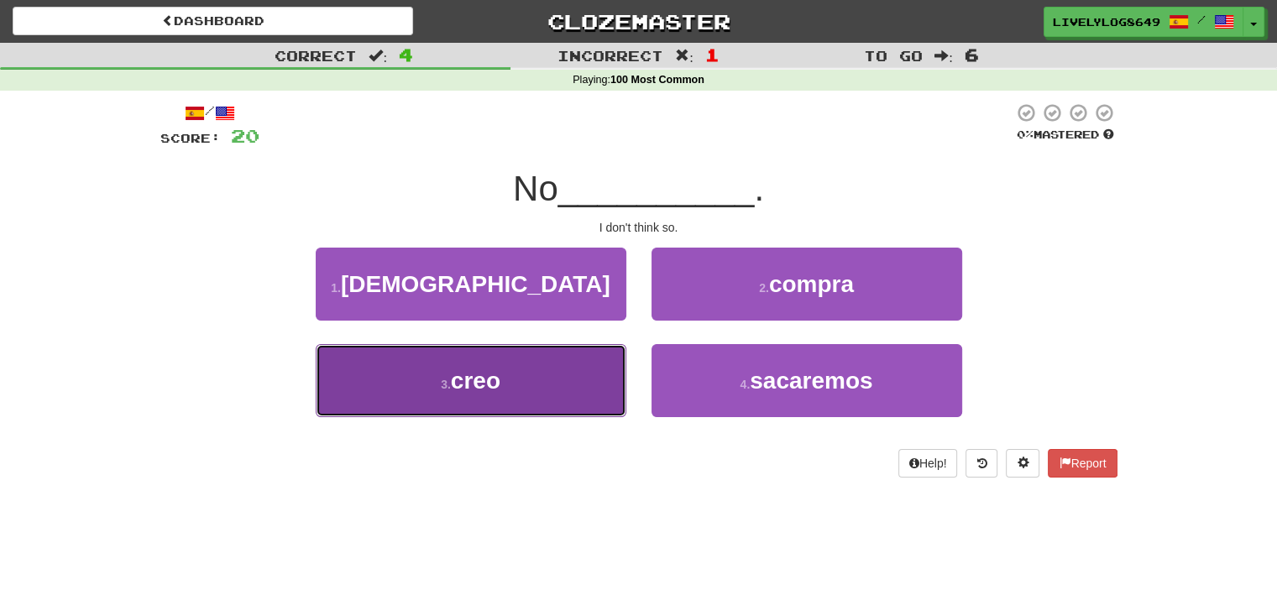
click at [520, 412] on button "3 . creo" at bounding box center [471, 380] width 311 height 73
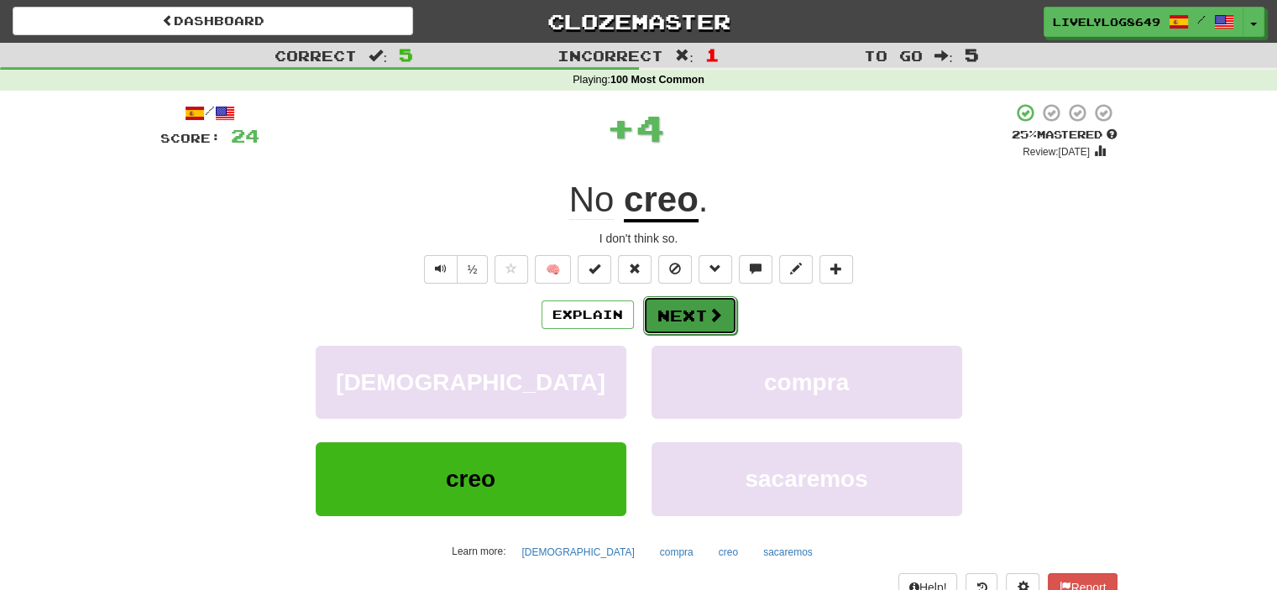
click at [654, 311] on button "Next" at bounding box center [690, 315] width 94 height 39
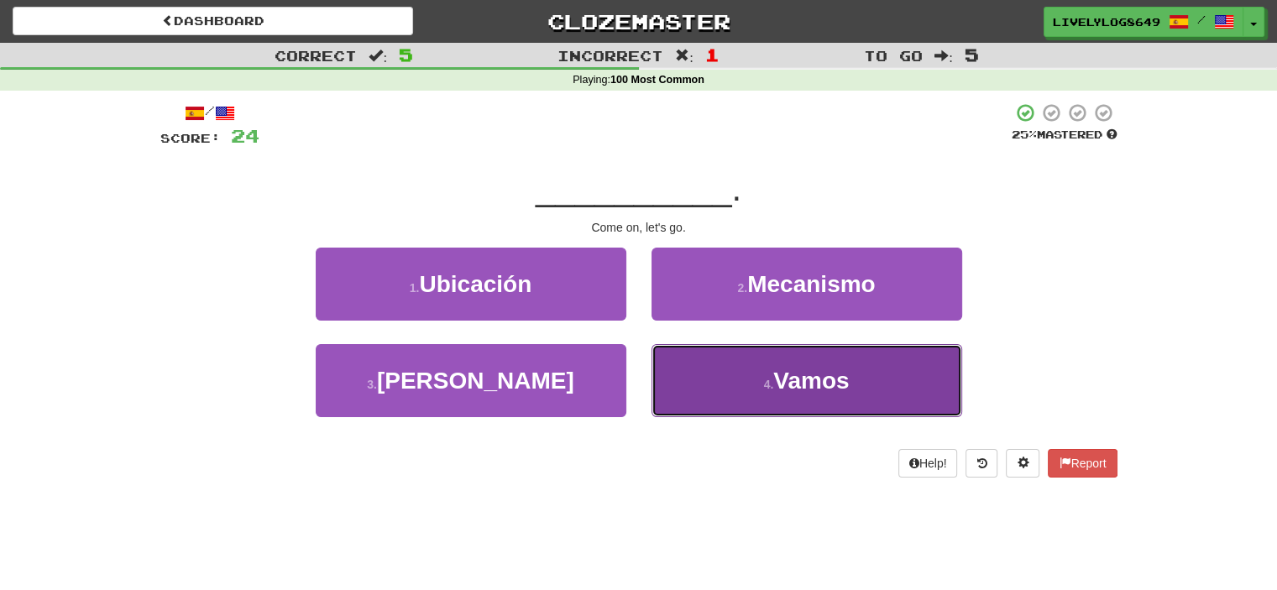
click at [725, 399] on button "4 . Vamos" at bounding box center [806, 380] width 311 height 73
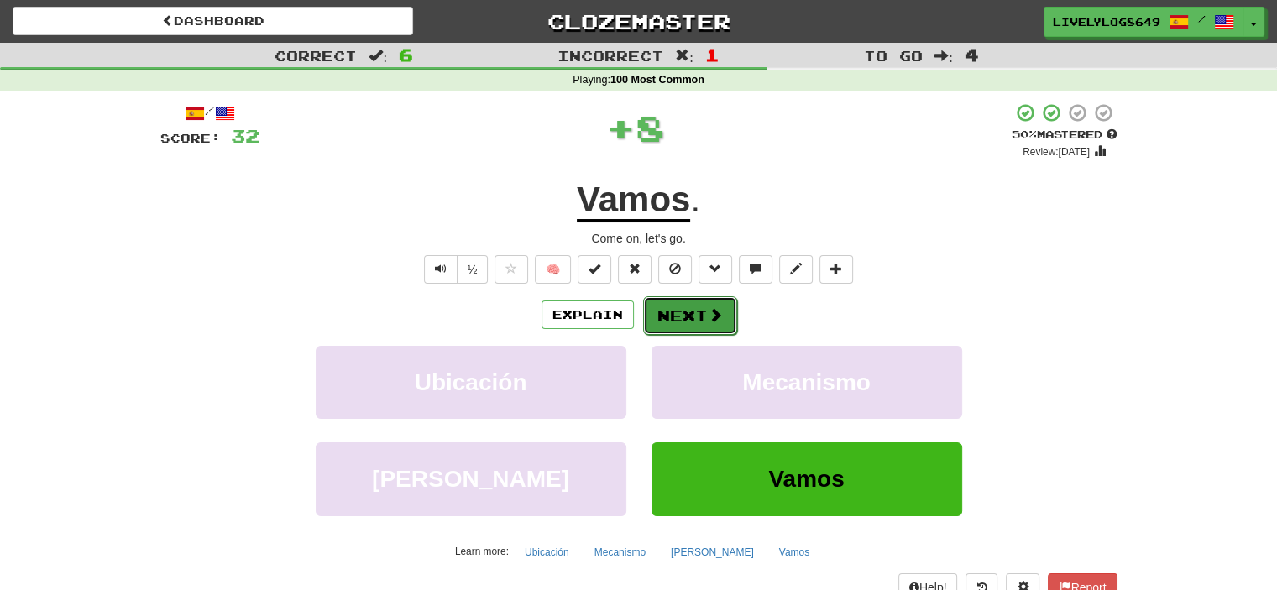
click at [700, 329] on button "Next" at bounding box center [690, 315] width 94 height 39
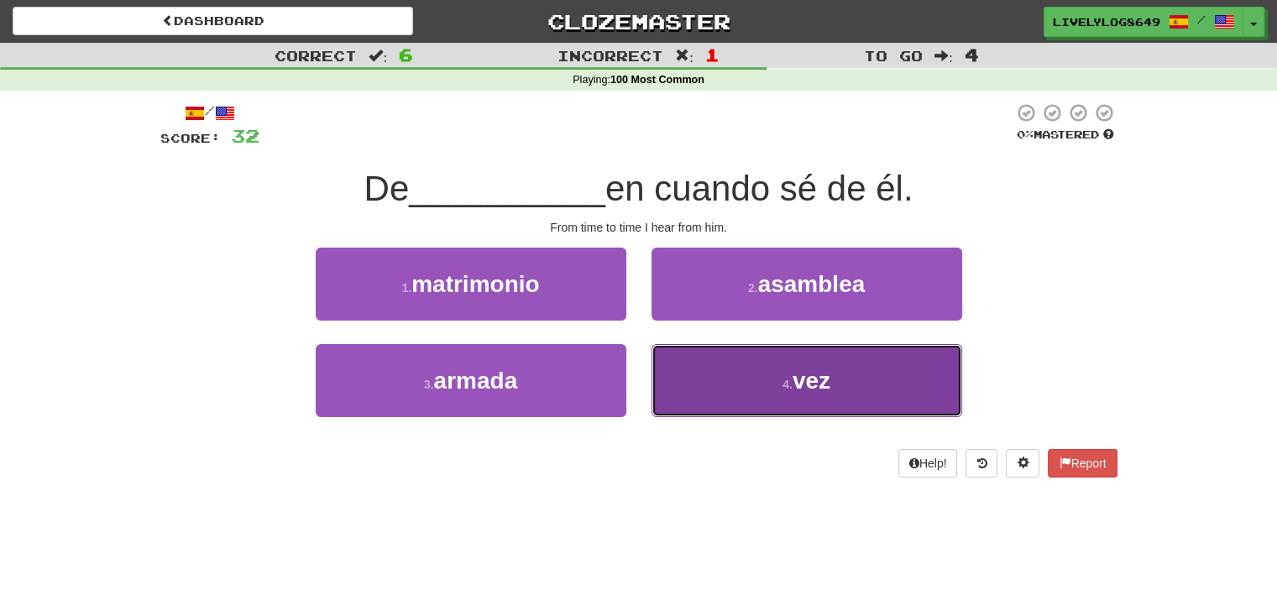
click at [812, 399] on button "4 . vez" at bounding box center [806, 380] width 311 height 73
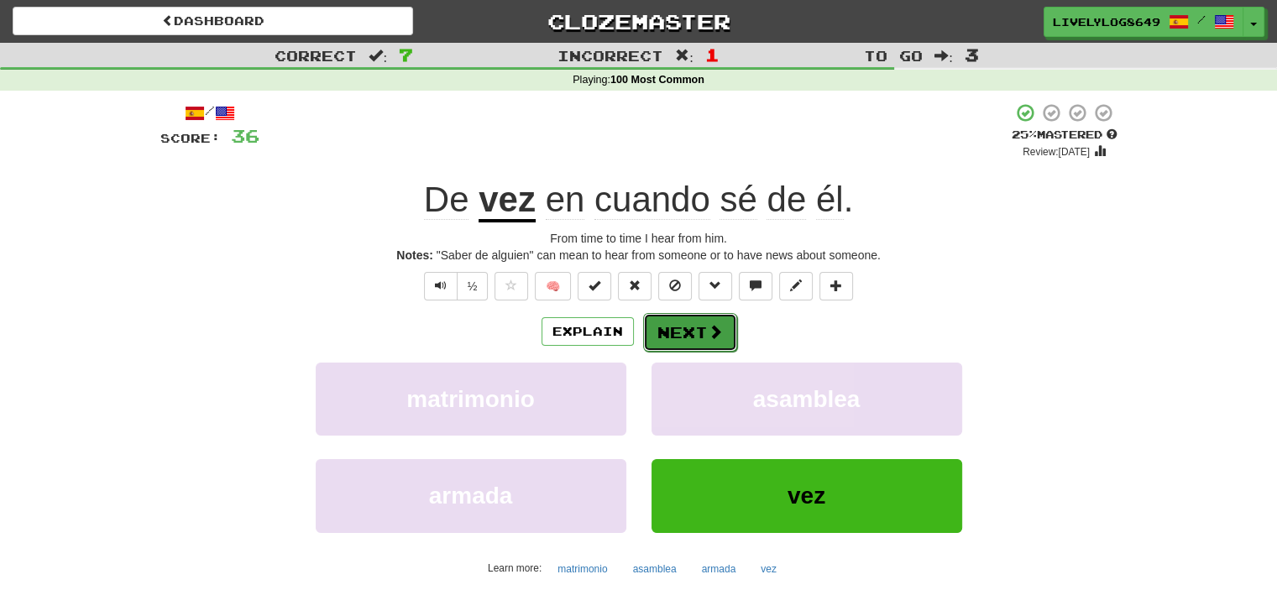
click at [664, 318] on button "Next" at bounding box center [690, 332] width 94 height 39
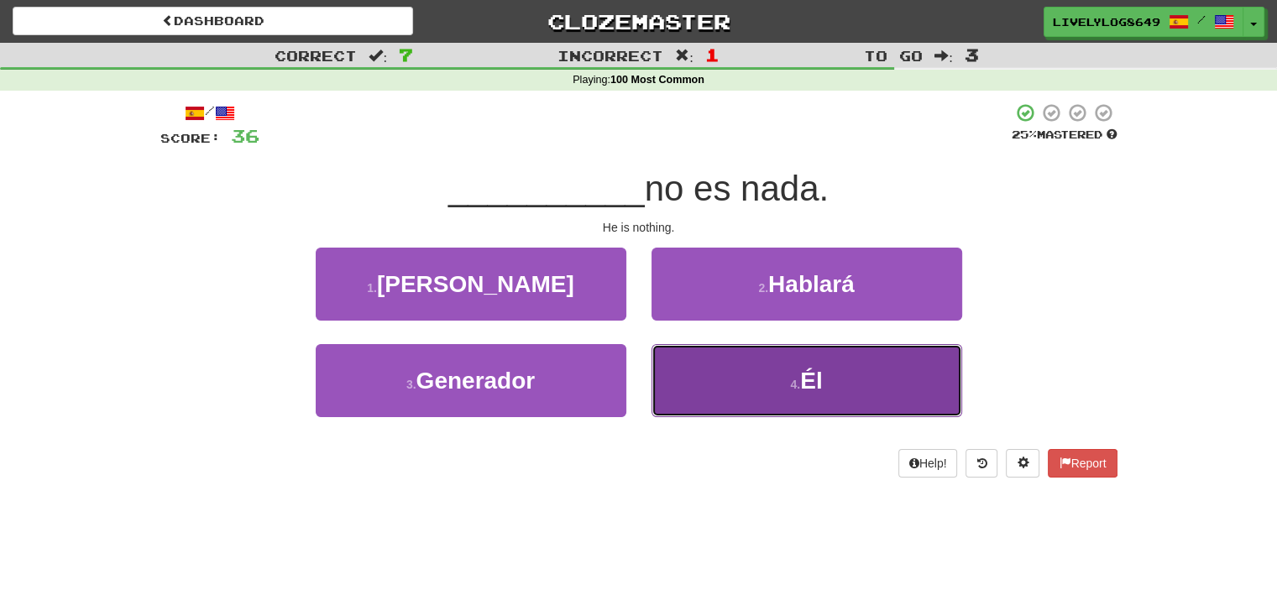
click at [728, 388] on button "4 . Él" at bounding box center [806, 380] width 311 height 73
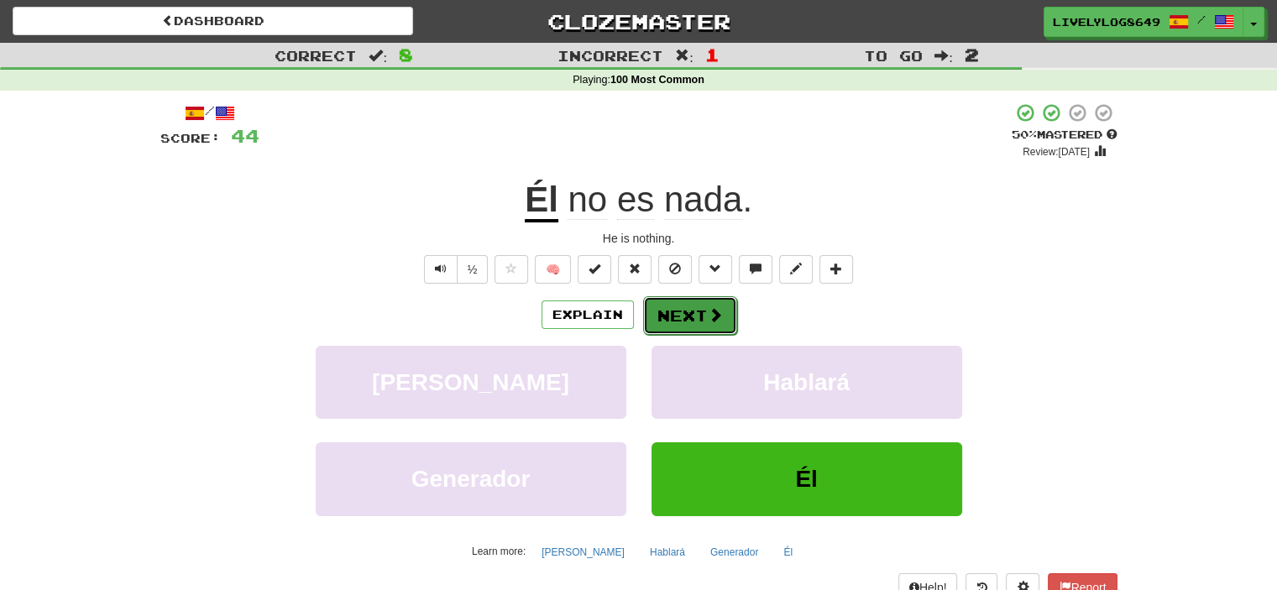
click at [695, 324] on button "Next" at bounding box center [690, 315] width 94 height 39
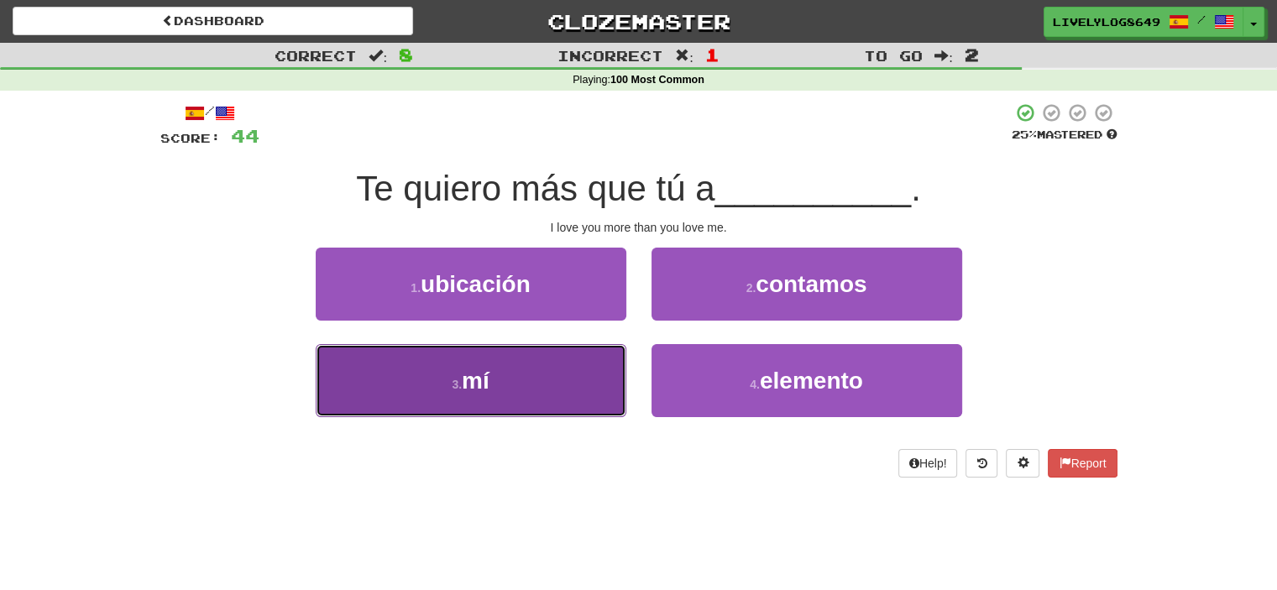
click at [468, 358] on button "3 . mí" at bounding box center [471, 380] width 311 height 73
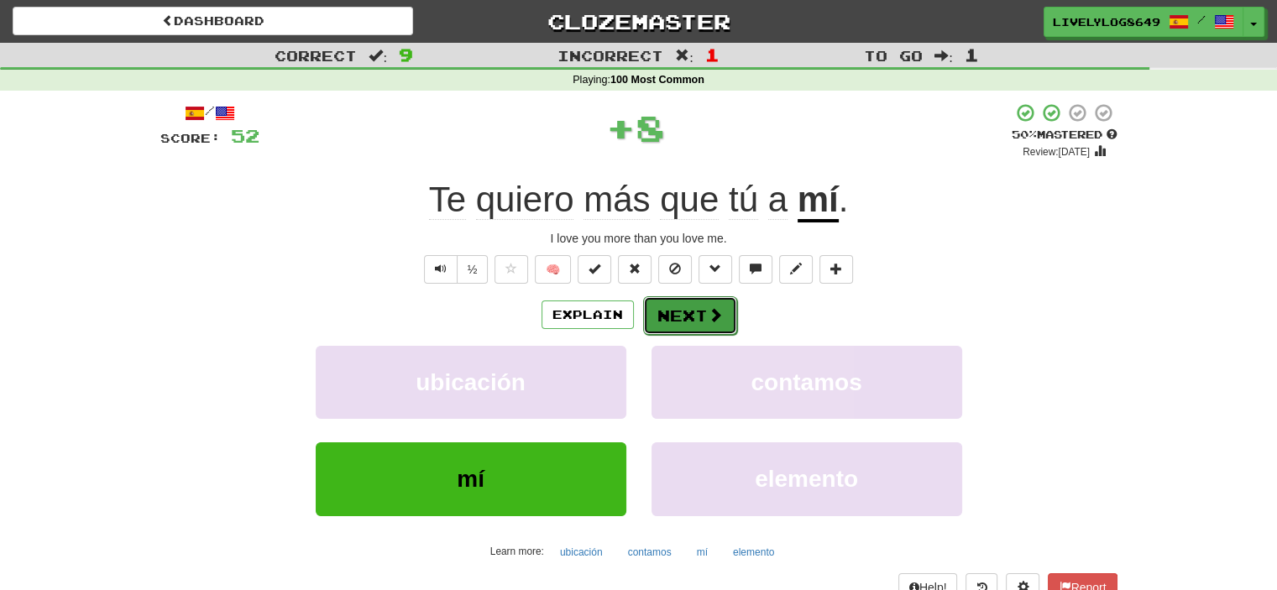
click at [647, 320] on button "Next" at bounding box center [690, 315] width 94 height 39
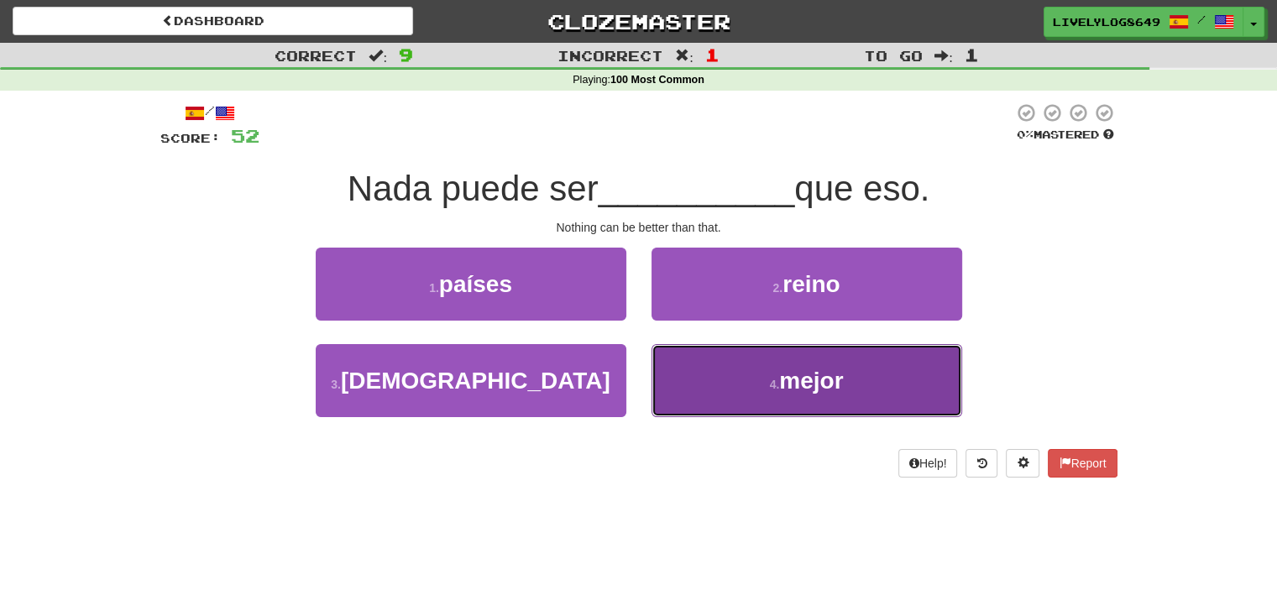
click at [693, 366] on button "4 . mejor" at bounding box center [806, 380] width 311 height 73
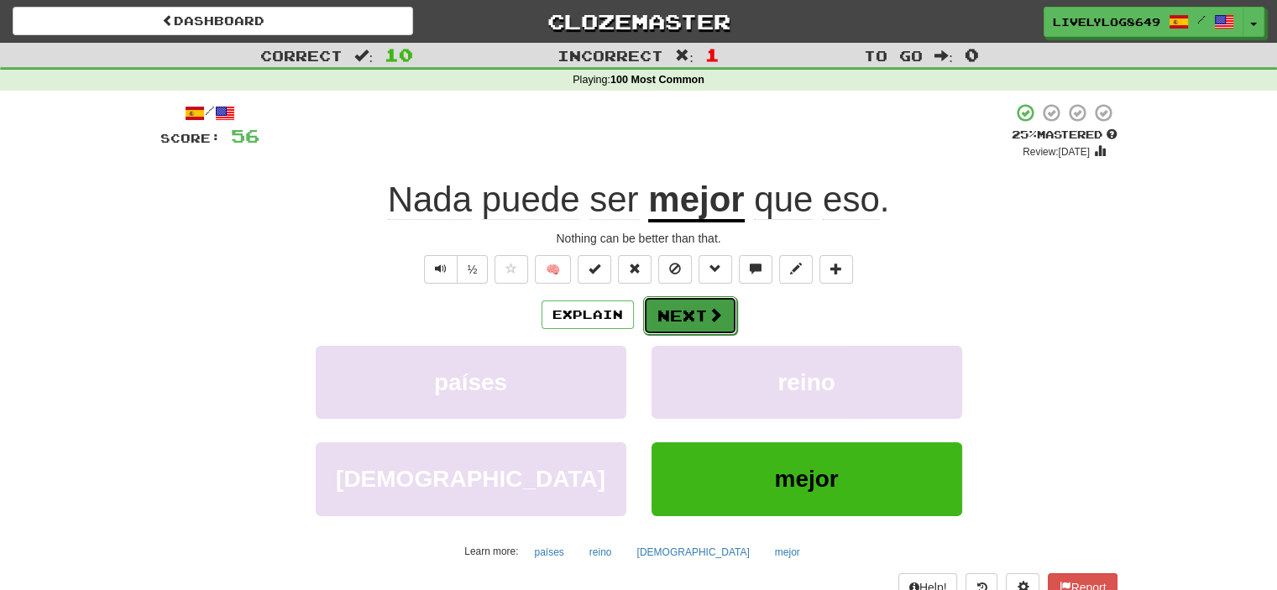
click at [691, 322] on button "Next" at bounding box center [690, 315] width 94 height 39
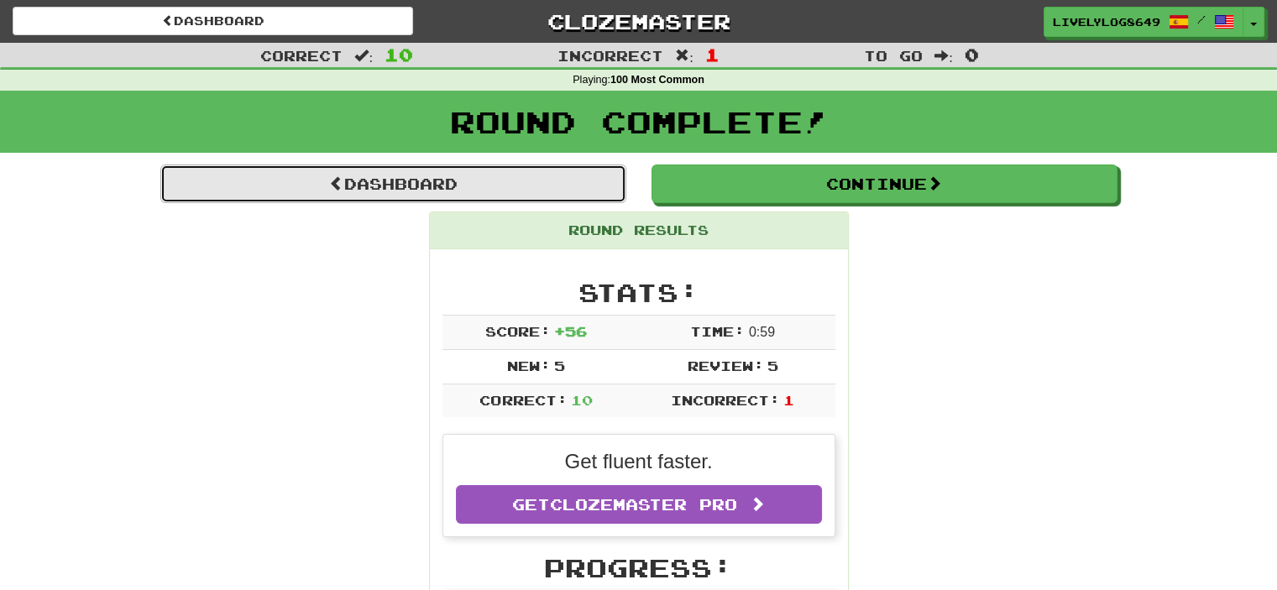
click at [502, 201] on link "Dashboard" at bounding box center [393, 184] width 466 height 39
